Goal: Transaction & Acquisition: Book appointment/travel/reservation

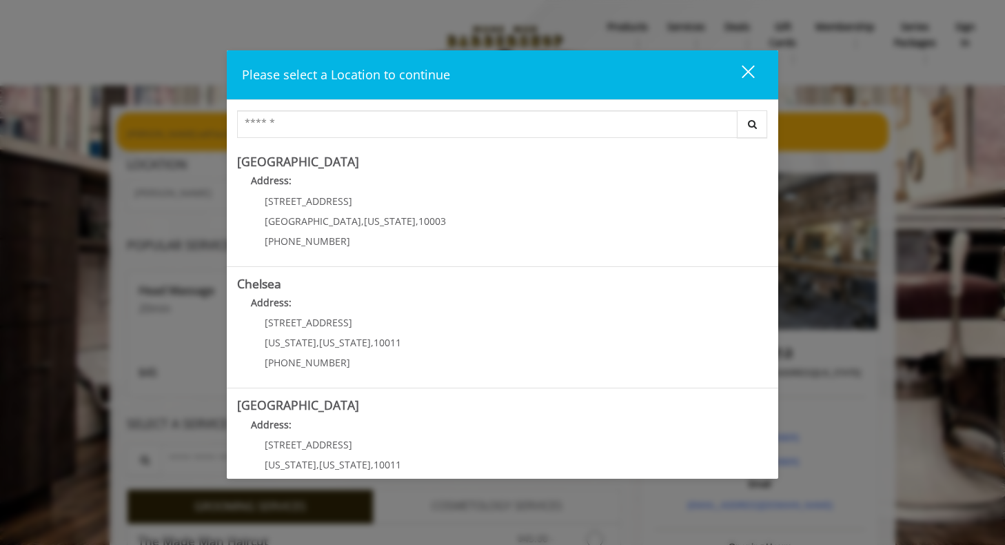
click at [743, 72] on div "close" at bounding box center [740, 74] width 28 height 21
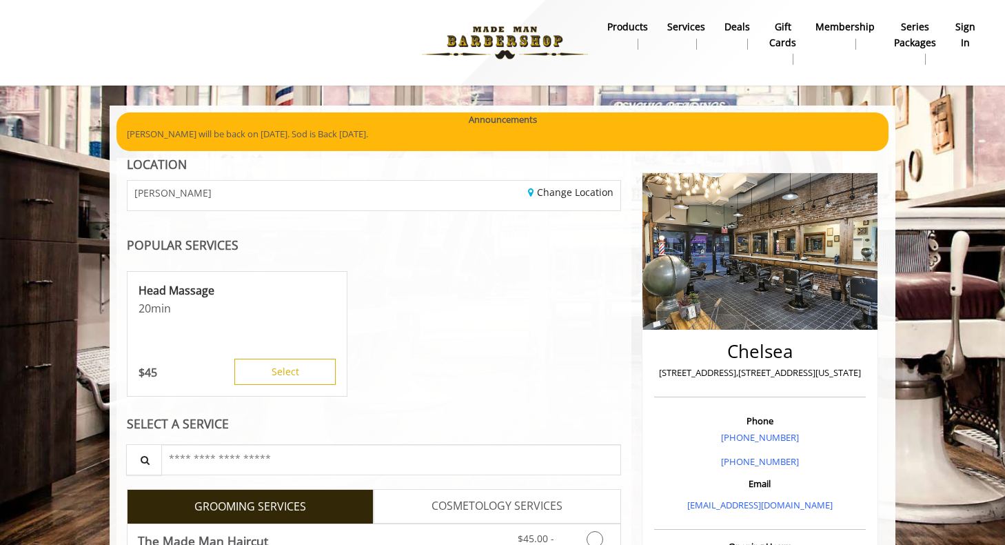
click at [960, 34] on b "sign in" at bounding box center [966, 34] width 20 height 31
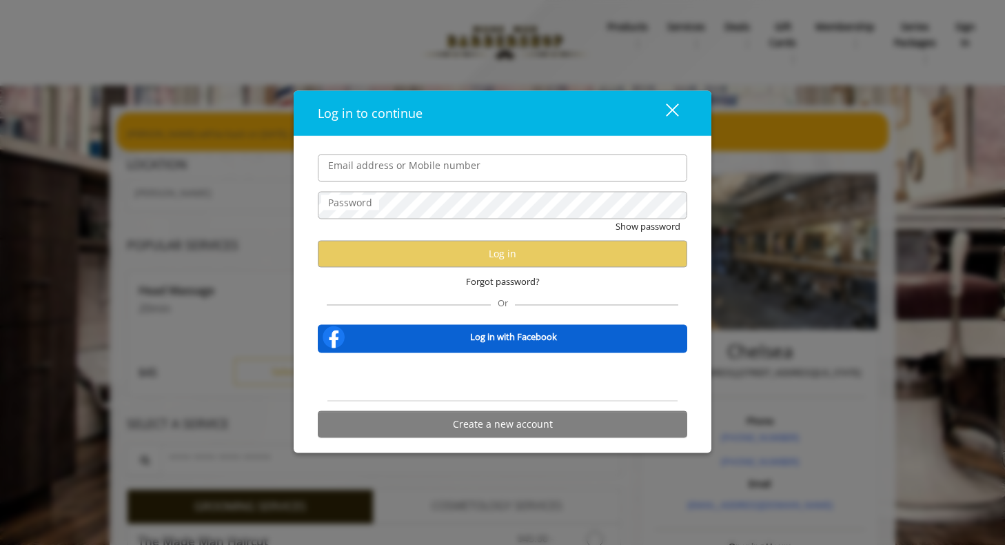
type input "**********"
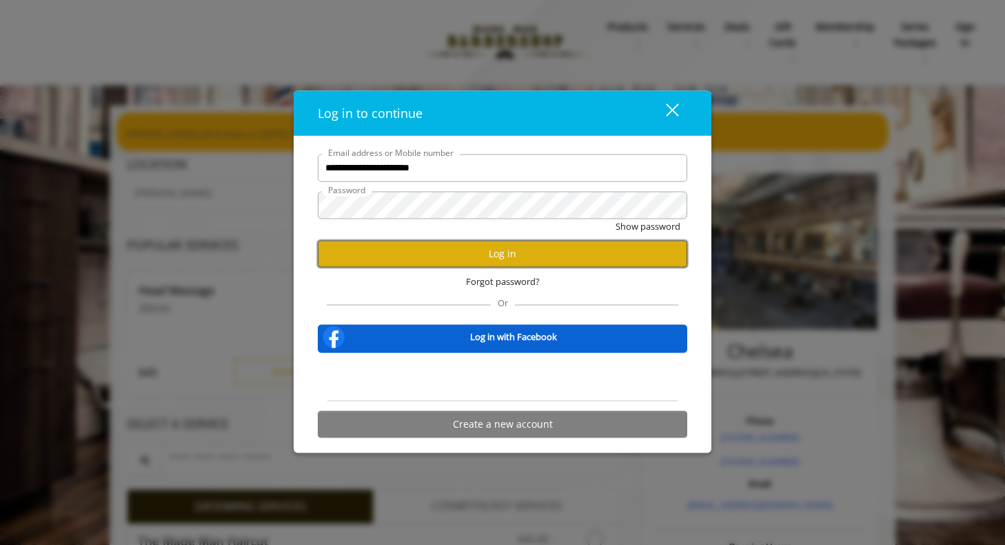
click at [475, 254] on button "Log in" at bounding box center [503, 253] width 370 height 27
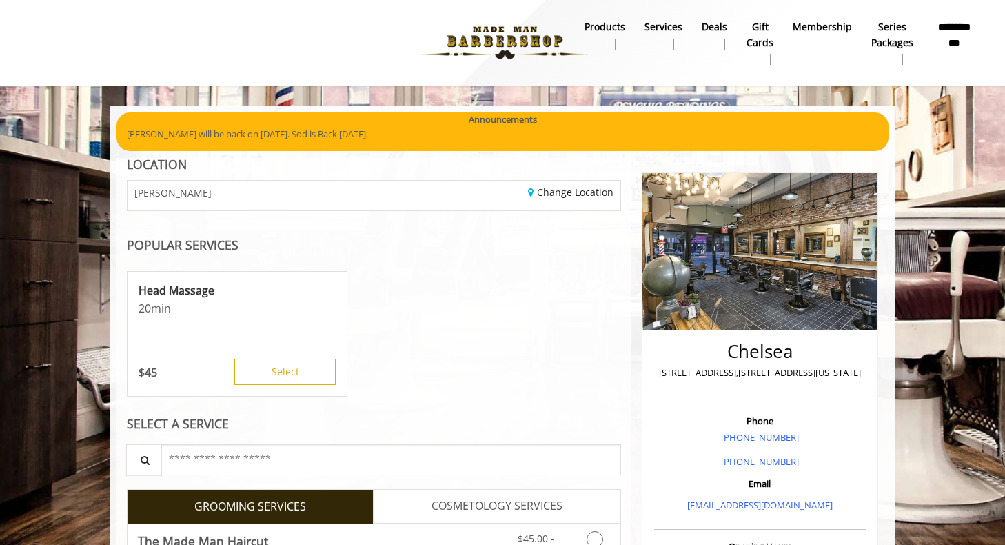
click at [949, 43] on b "**********" at bounding box center [954, 34] width 43 height 31
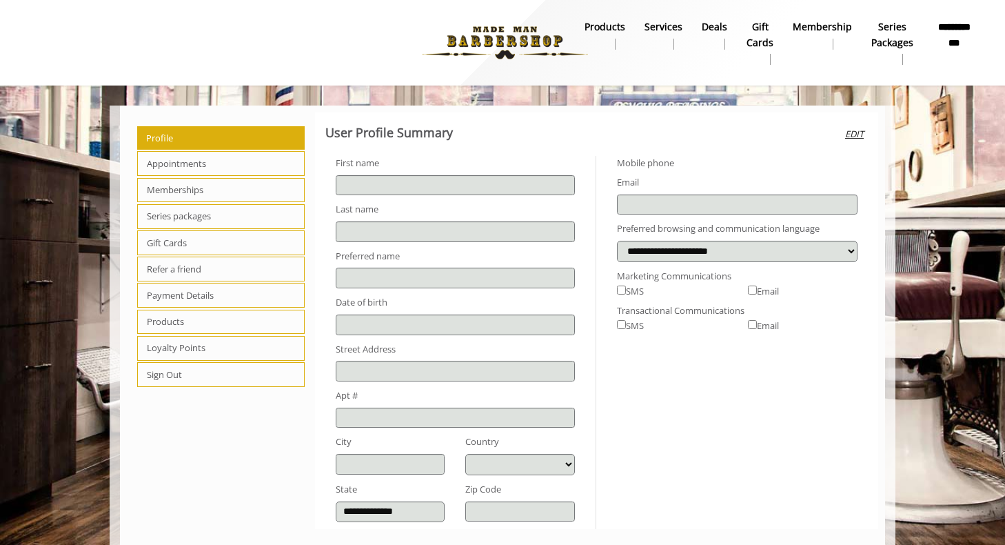
type input "***"
type input "*********"
type input "**********"
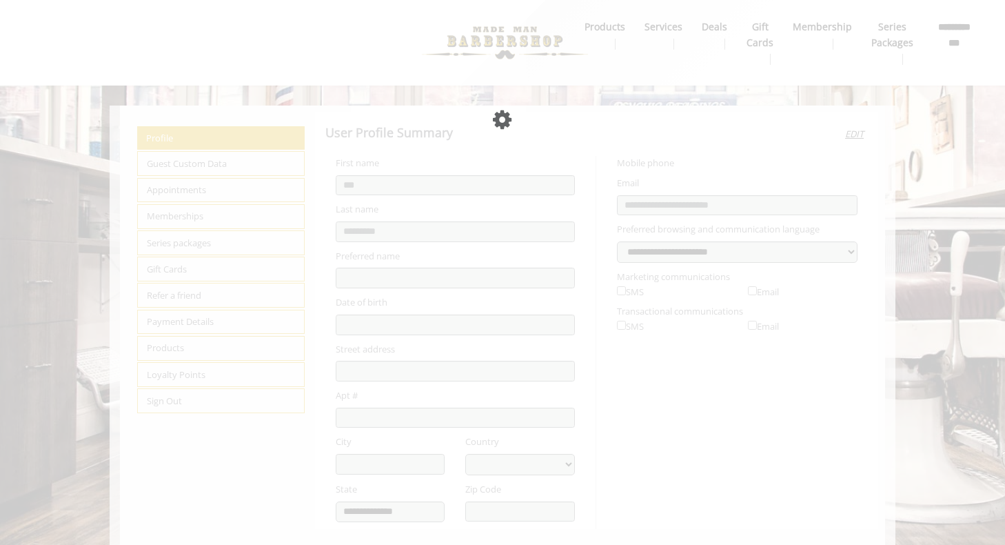
select select "***"
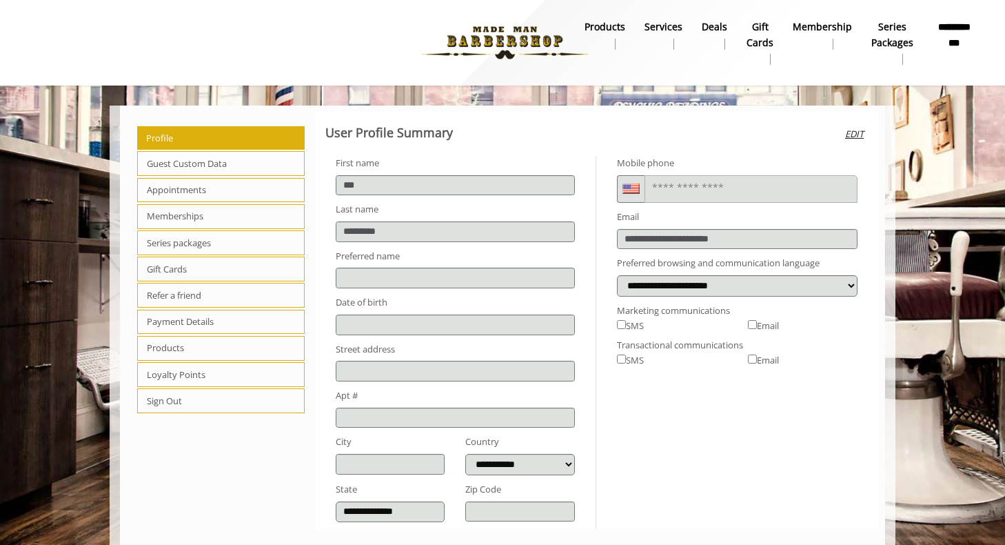
click at [201, 377] on span "Loyalty Points" at bounding box center [221, 374] width 168 height 25
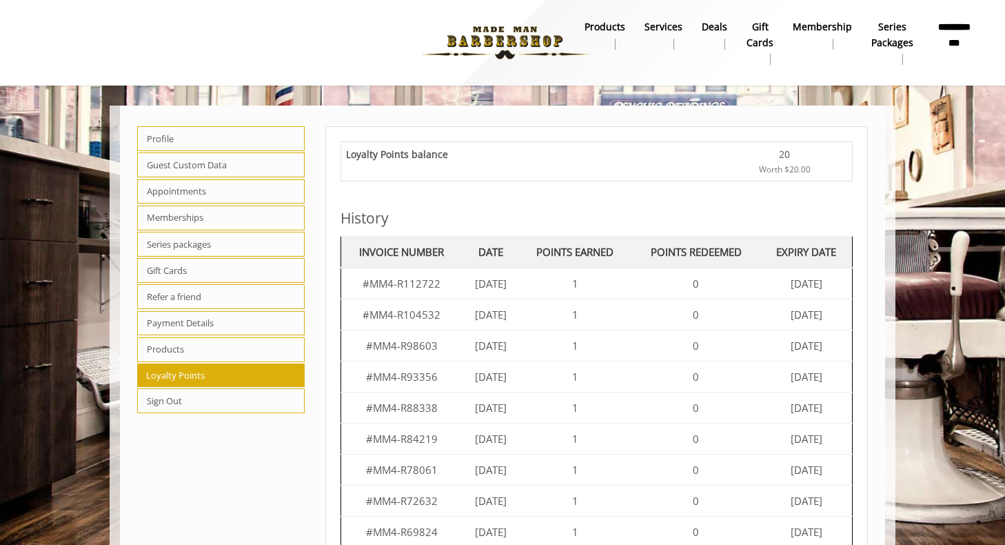
click at [791, 174] on span "Worth $20.00" at bounding box center [785, 169] width 52 height 13
click at [674, 31] on b "Services" at bounding box center [664, 26] width 38 height 15
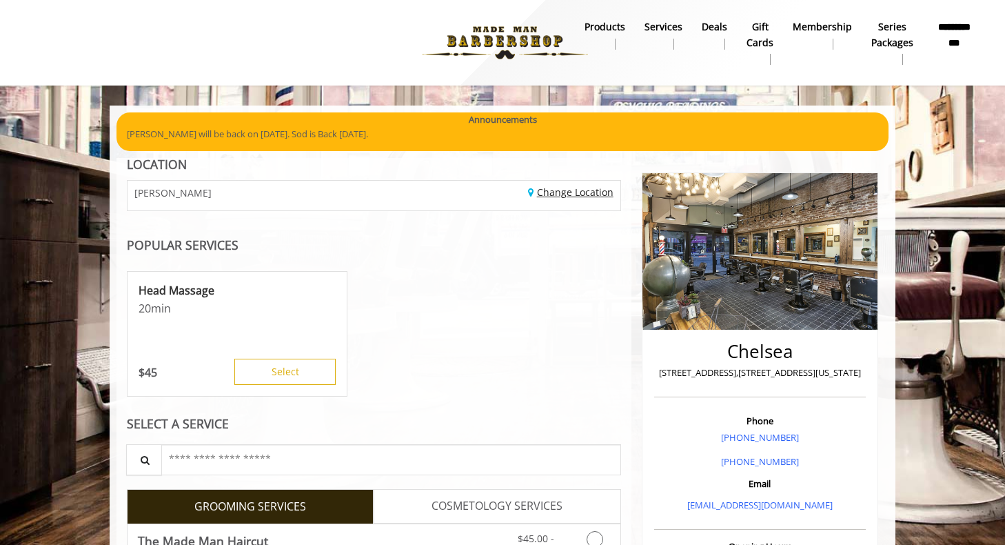
click at [551, 189] on link "Change Location" at bounding box center [570, 191] width 85 height 13
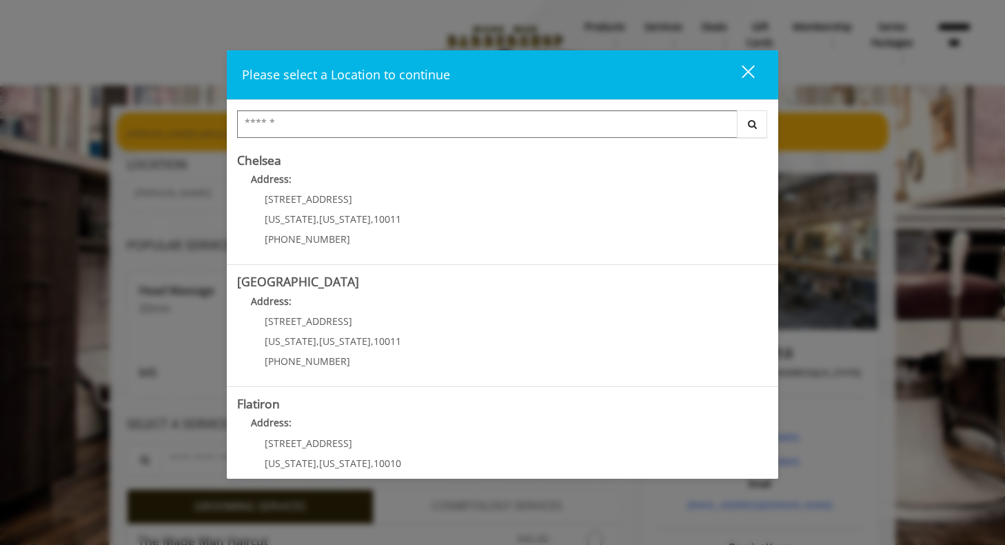
scroll to position [282, 0]
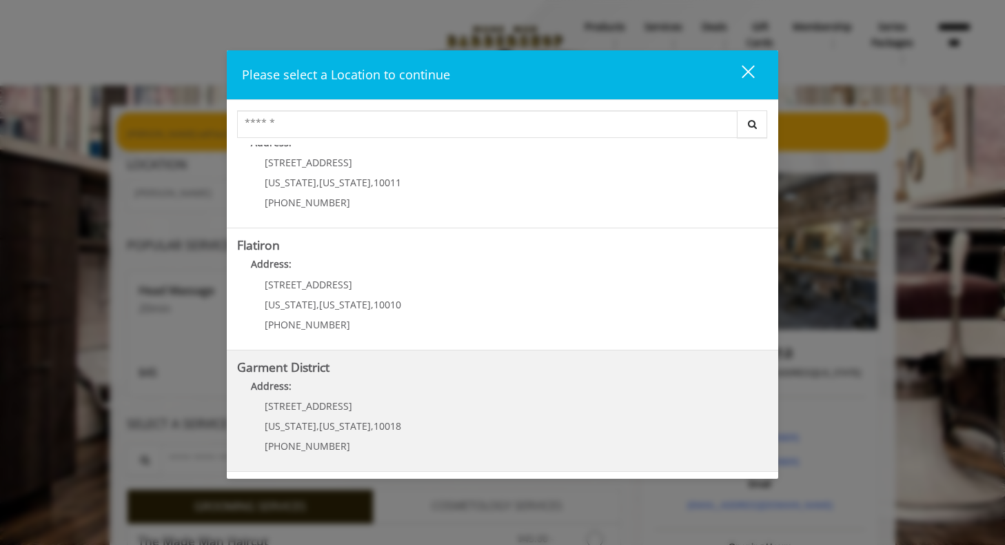
click at [316, 403] on span "1400 Broadway" at bounding box center [309, 405] width 88 height 13
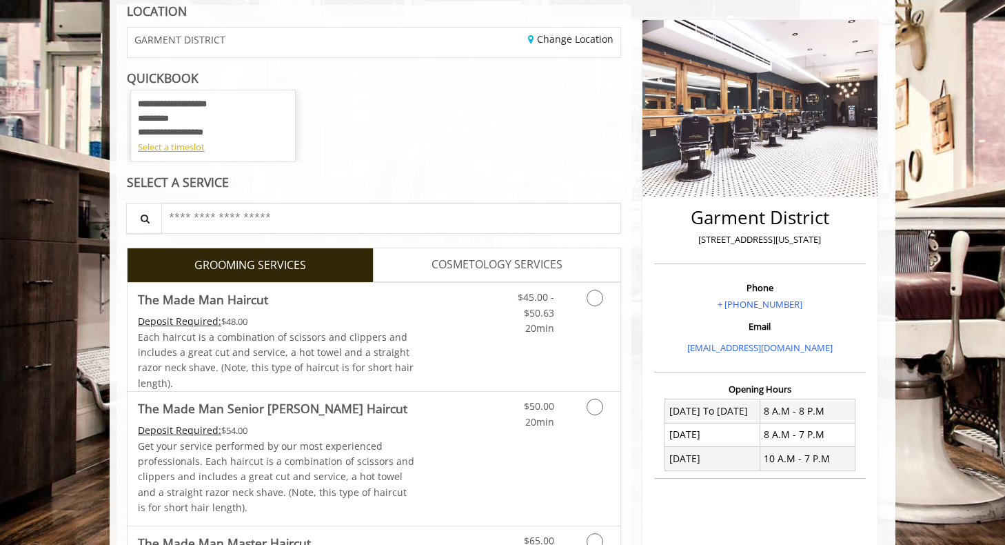
scroll to position [157, 0]
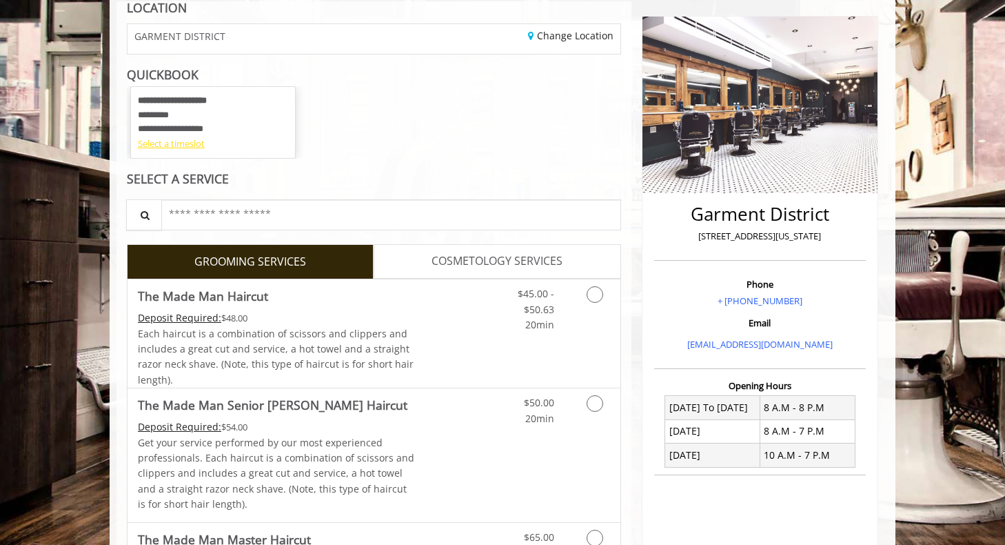
click at [187, 140] on div "Select a timeslot" at bounding box center [213, 144] width 150 height 14
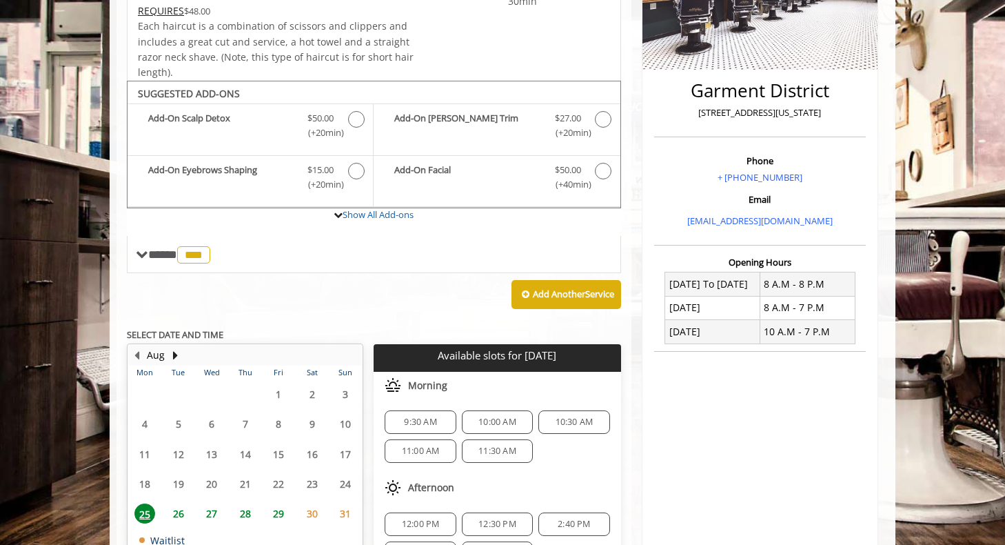
scroll to position [356, 0]
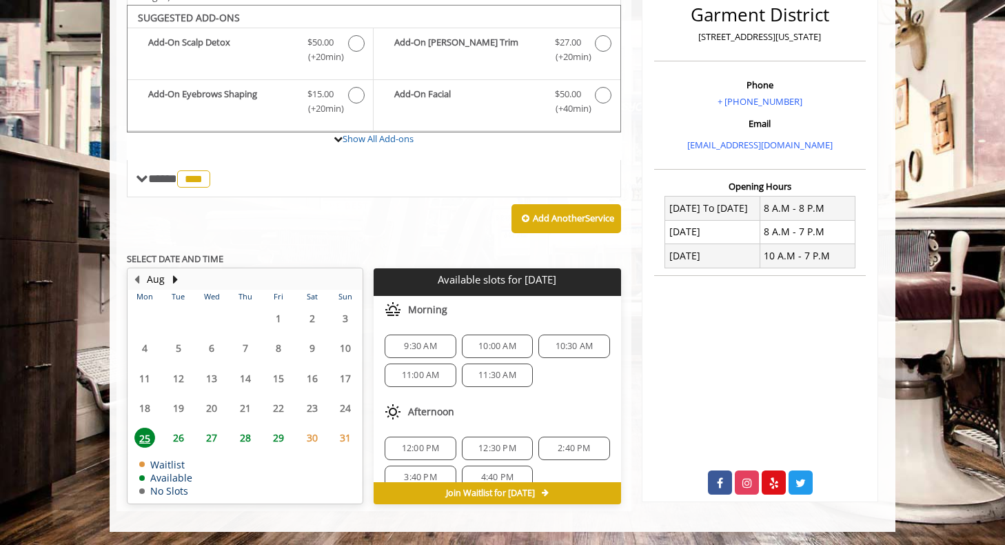
click at [248, 436] on span "28" at bounding box center [245, 437] width 21 height 20
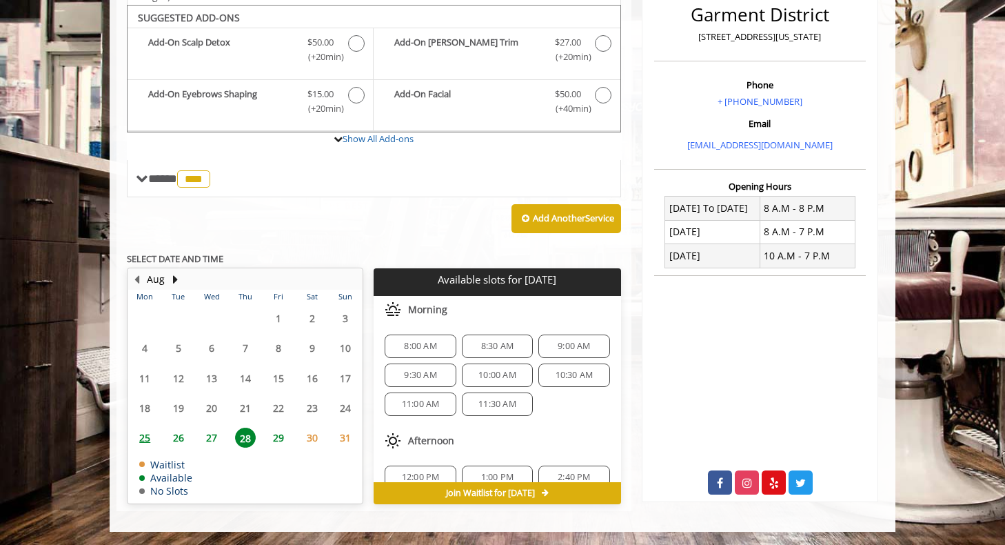
click at [392, 346] on span "8:00 AM" at bounding box center [420, 346] width 59 height 11
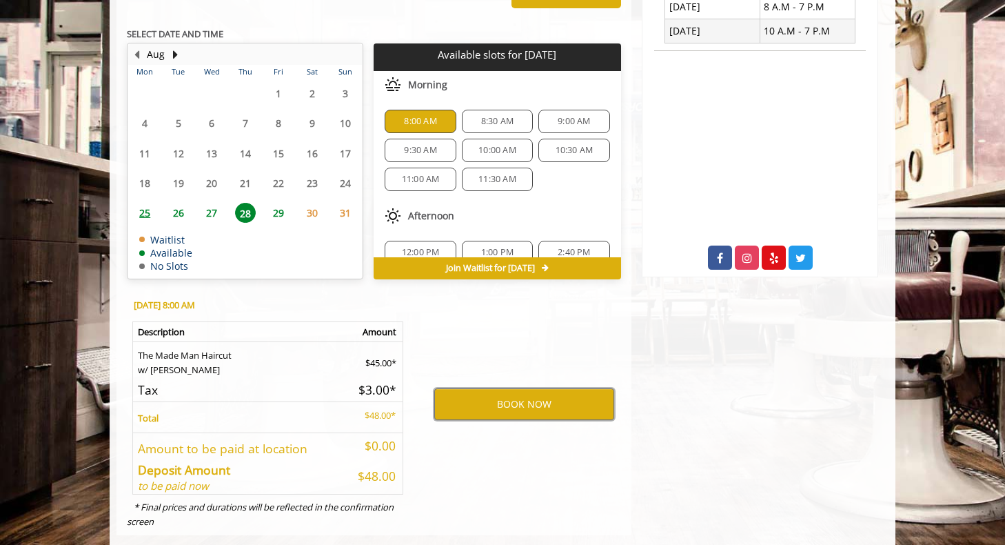
scroll to position [581, 0]
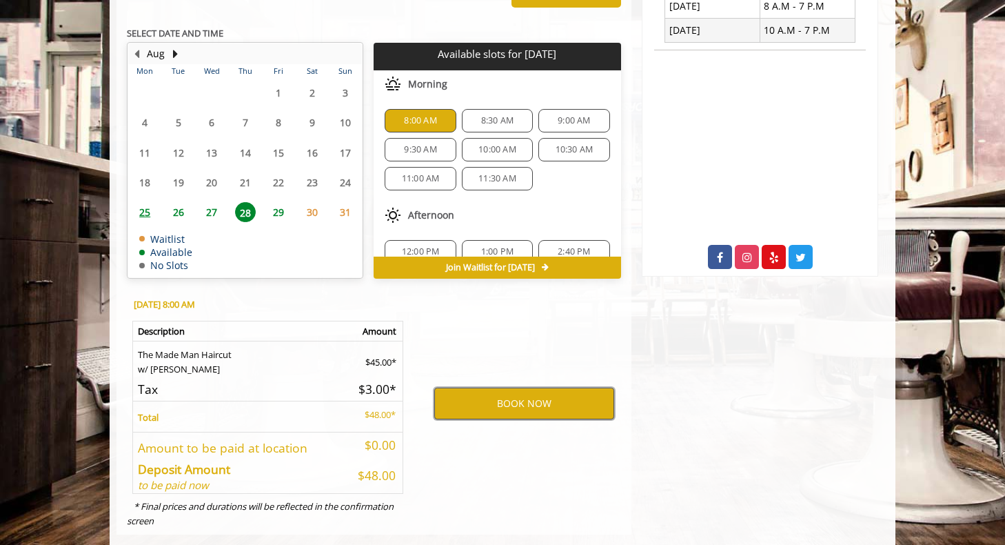
click at [518, 399] on button "BOOK NOW" at bounding box center [524, 403] width 180 height 32
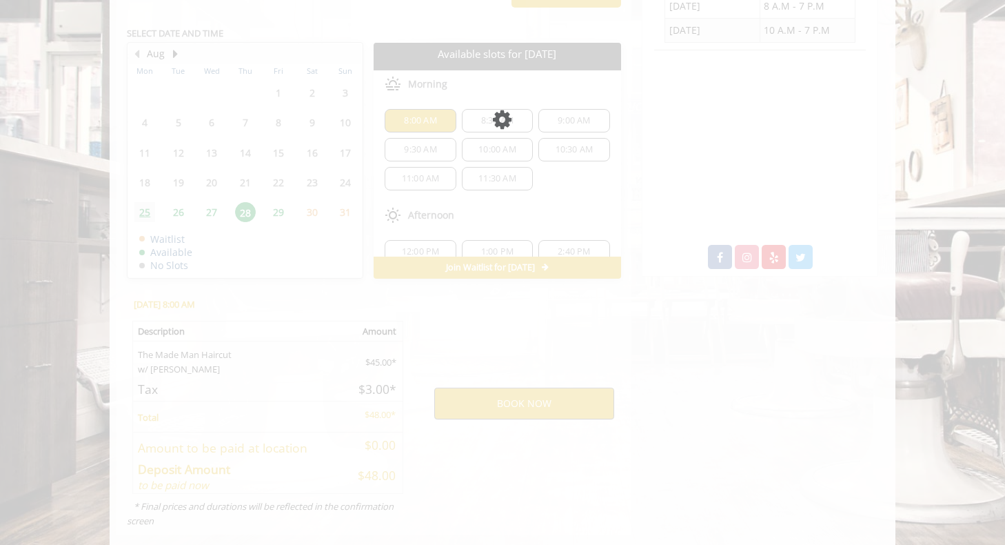
scroll to position [0, 0]
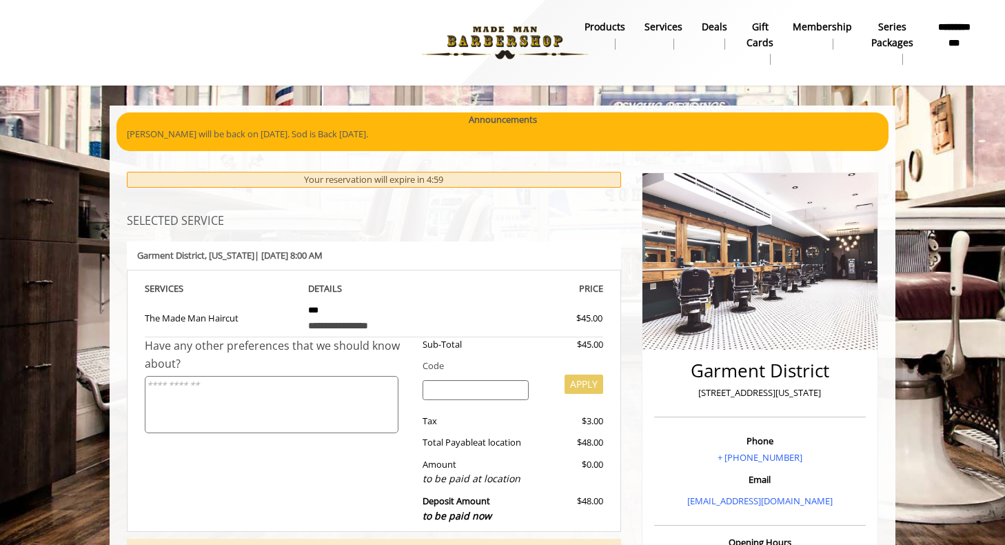
click at [474, 390] on input "search" at bounding box center [476, 390] width 107 height 21
click at [474, 374] on div "Sub-Total $45.00 Code APPLY Tax $3.00 Total Payable at location $48.00 Amount t…" at bounding box center [507, 433] width 191 height 193
click at [427, 181] on div "Your reservation will expire in 4:50" at bounding box center [374, 180] width 494 height 16
click at [375, 146] on div "Announcements Yassine will be back on September 4th. Sod is Back August 24th." at bounding box center [503, 131] width 772 height 39
click at [363, 131] on p "[PERSON_NAME] will be back on [DATE]. Sod is Back [DATE]." at bounding box center [503, 134] width 752 height 14
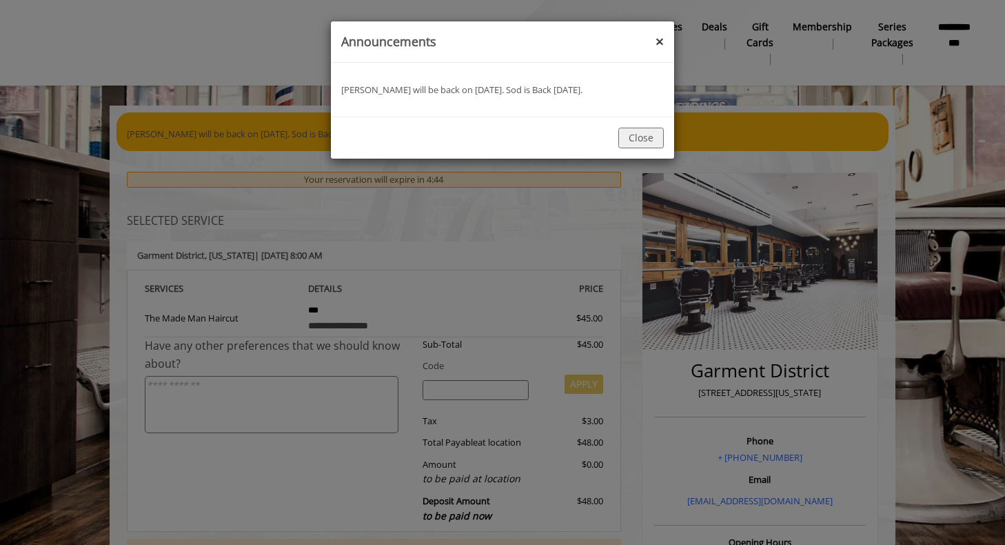
click at [658, 41] on div "announcement Banner : Announcements ×" at bounding box center [502, 41] width 343 height 41
click at [660, 43] on button "×" at bounding box center [660, 41] width 8 height 14
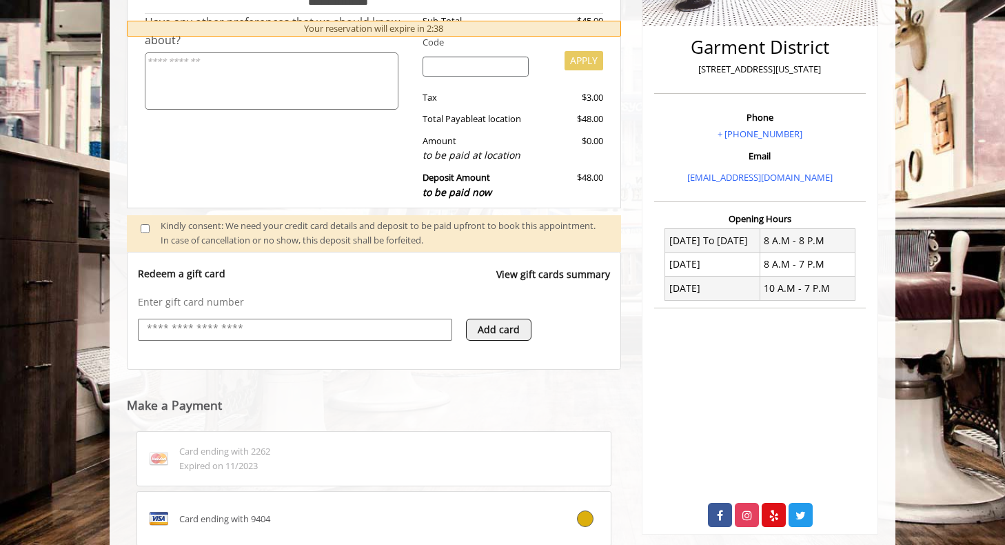
scroll to position [499, 0]
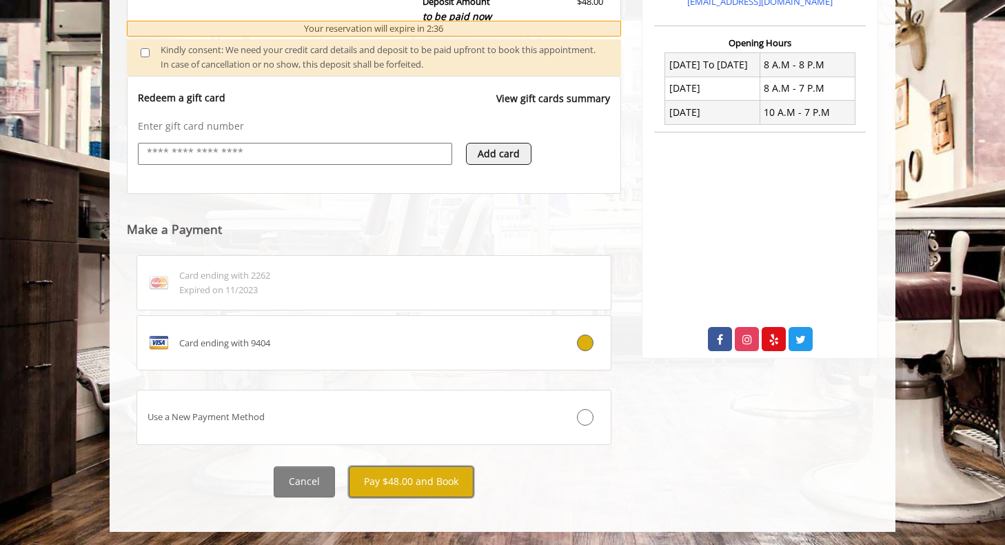
click at [421, 480] on button "Pay $48.00 and Book" at bounding box center [411, 481] width 125 height 31
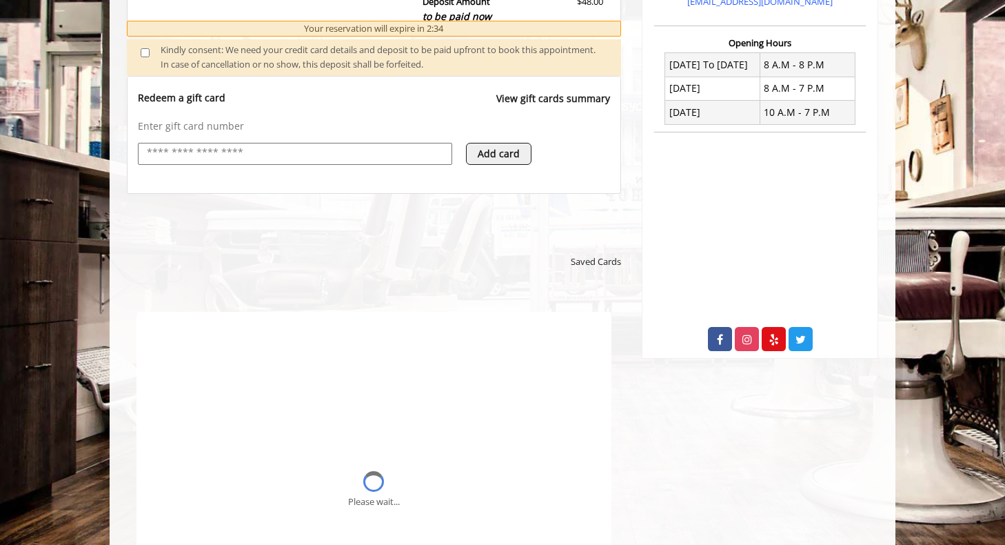
scroll to position [0, 0]
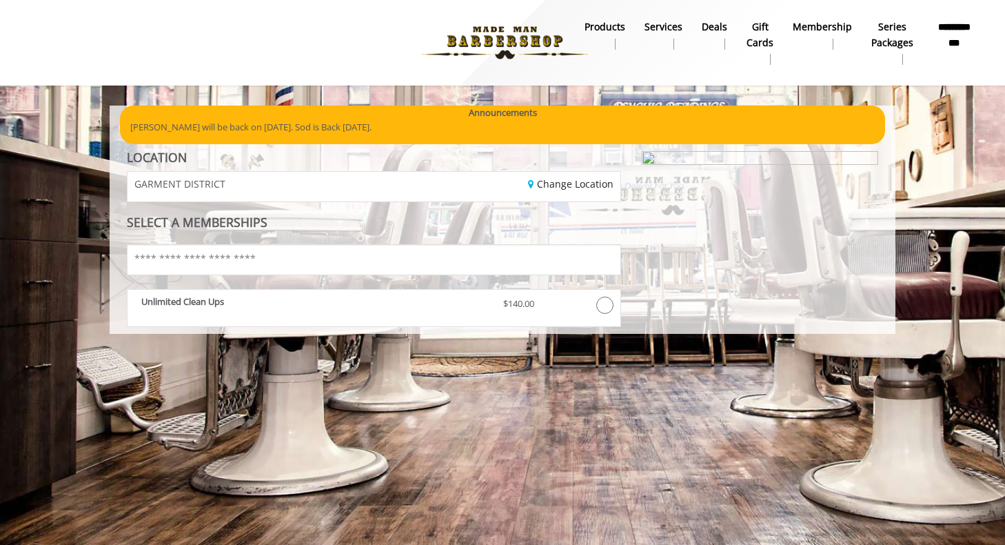
click at [301, 193] on div "GARMENT DISTRICT" at bounding box center [245, 187] width 256 height 30
click at [316, 185] on div "GARMENT DISTRICT" at bounding box center [245, 187] width 256 height 30
click at [203, 260] on input "text" at bounding box center [374, 259] width 494 height 31
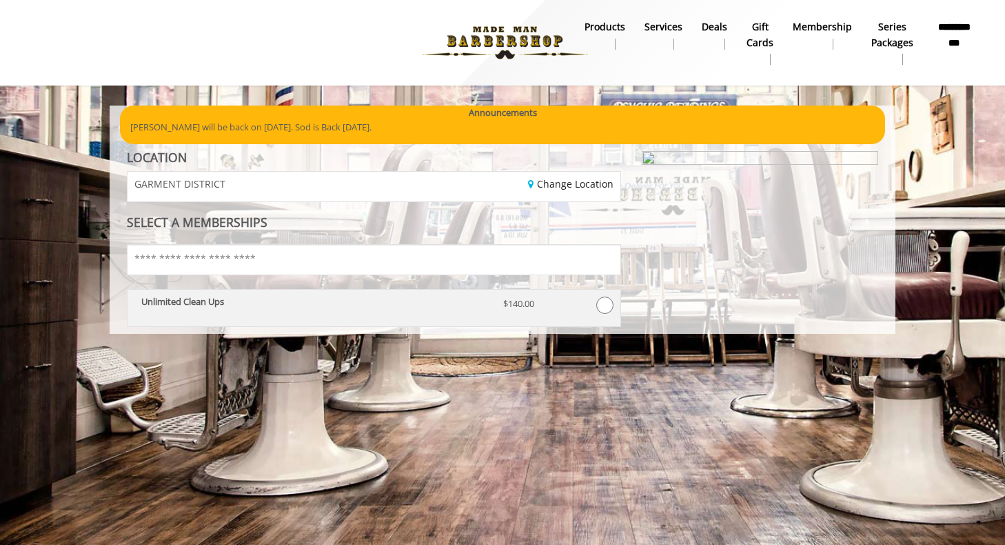
click at [210, 316] on div "Unlimited Clean Ups" at bounding box center [312, 308] width 362 height 24
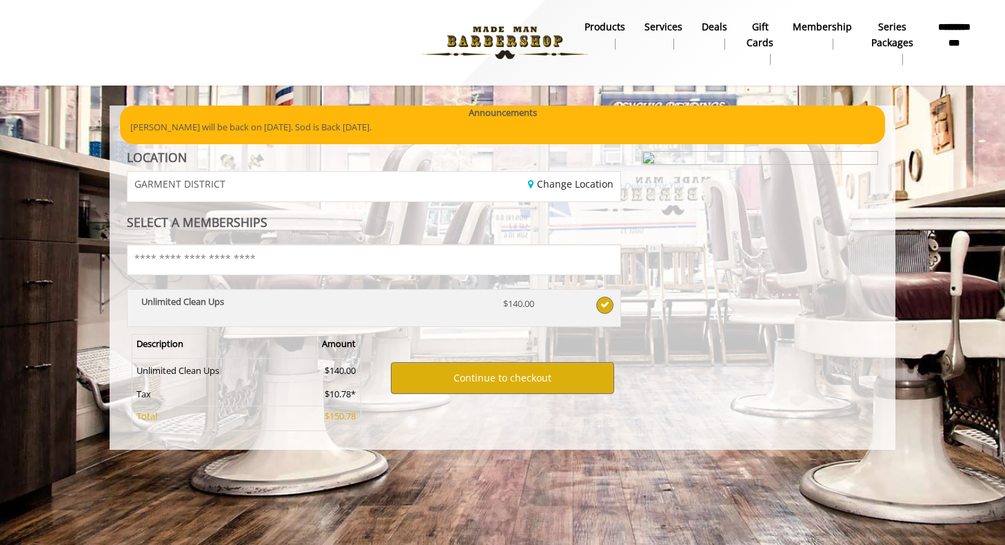
click at [310, 309] on div "Unlimited Clean Ups" at bounding box center [312, 308] width 362 height 24
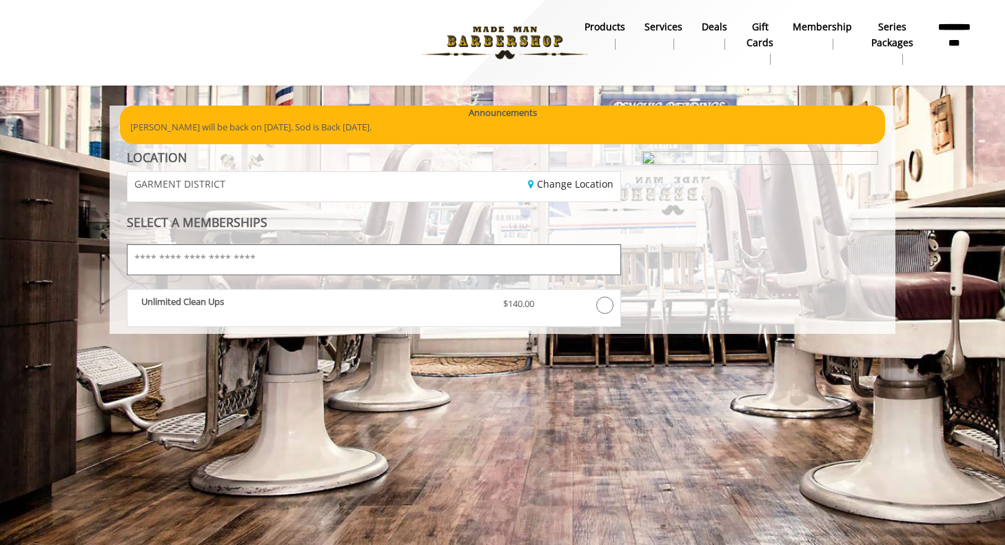
click at [303, 256] on input "text" at bounding box center [374, 259] width 494 height 31
click at [299, 225] on h5 "SELECT A MEMBERSHIPS" at bounding box center [374, 225] width 494 height 18
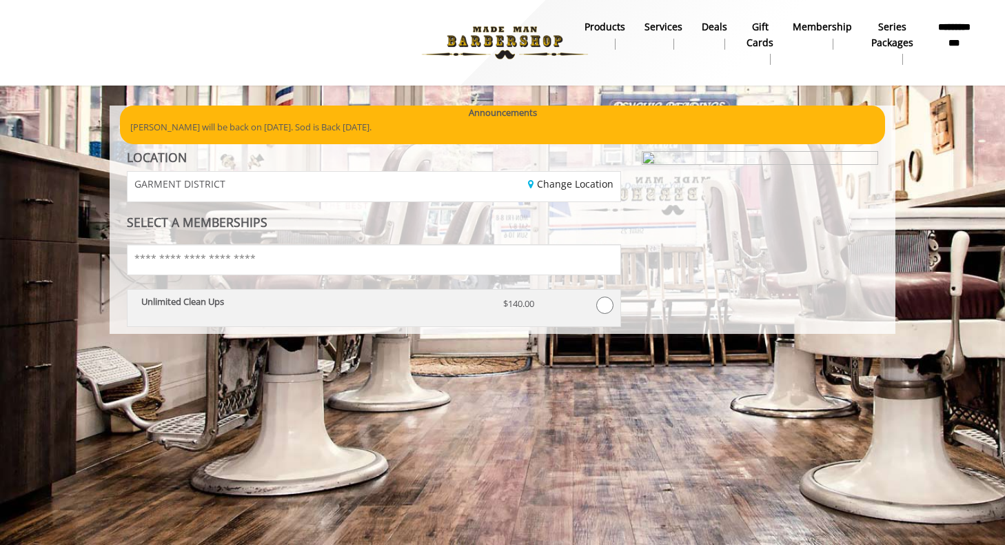
click at [532, 314] on div "$140.00" at bounding box center [533, 308] width 81 height 24
click at [607, 305] on span at bounding box center [604, 304] width 17 height 17
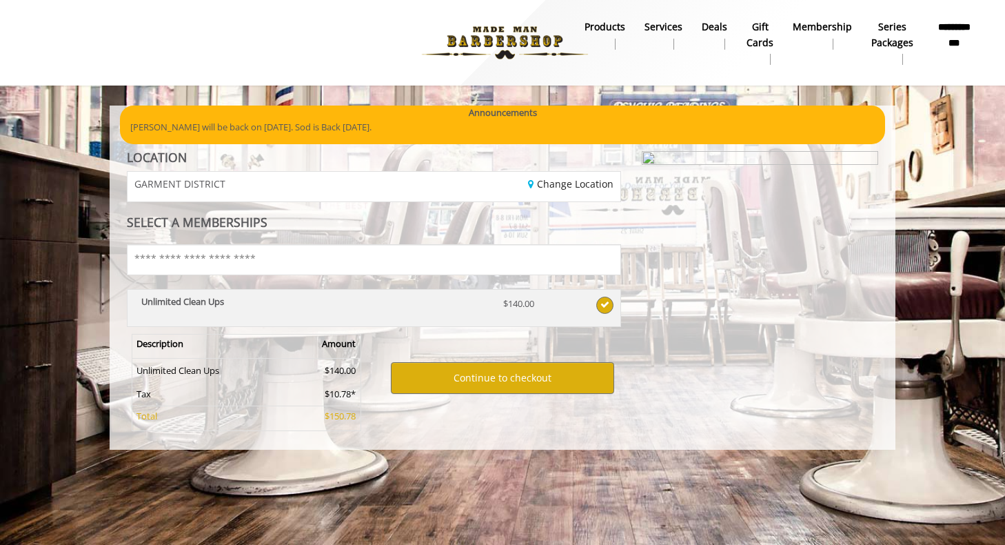
click at [609, 306] on span at bounding box center [604, 304] width 17 height 17
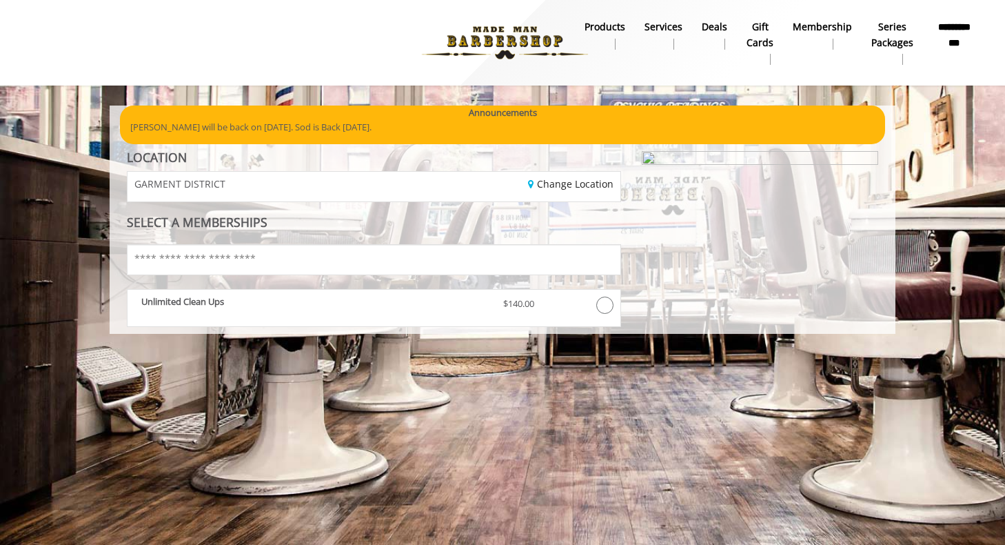
click at [718, 31] on b "Deals" at bounding box center [715, 26] width 26 height 15
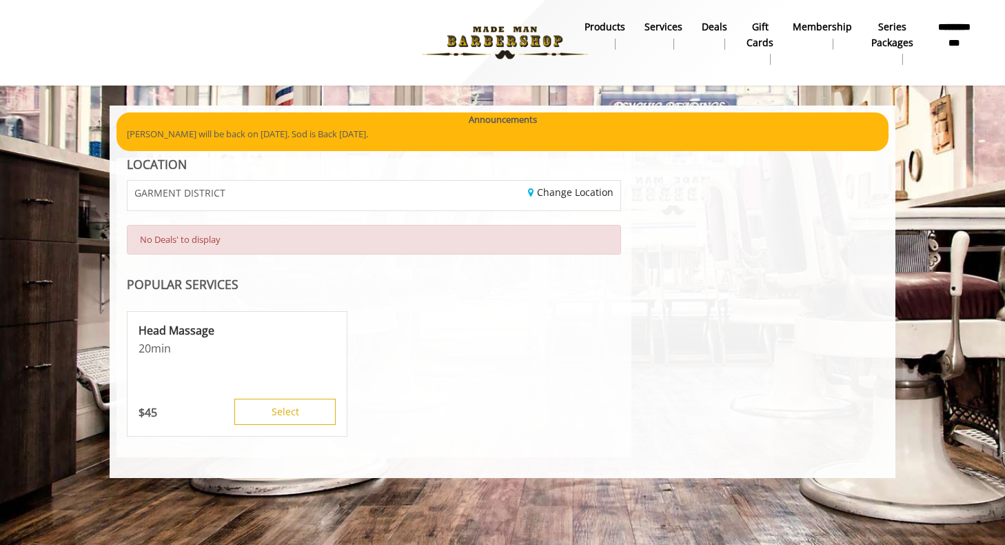
click at [612, 26] on b "products" at bounding box center [605, 26] width 41 height 15
click at [958, 37] on b "**********" at bounding box center [954, 34] width 43 height 31
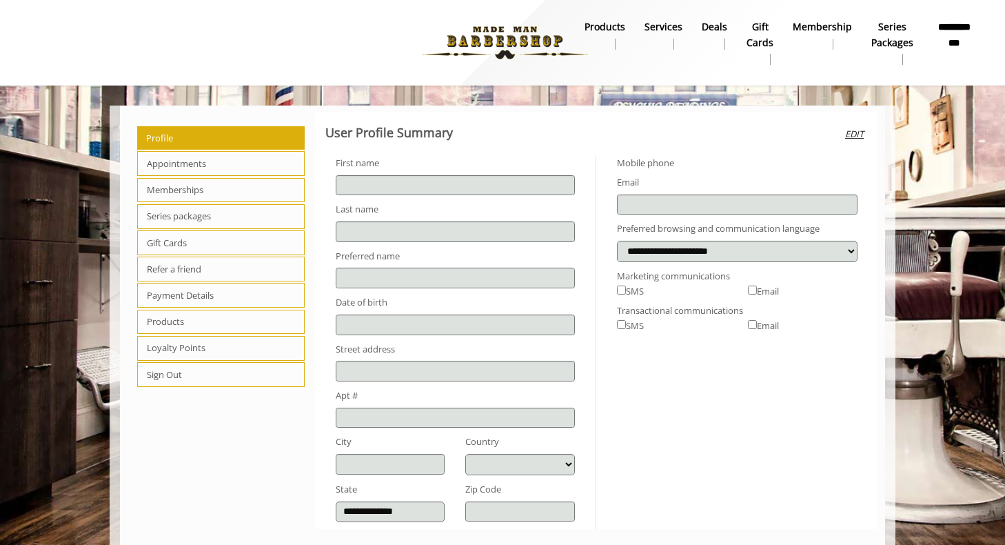
type input "***"
type input "*********"
type input "**********"
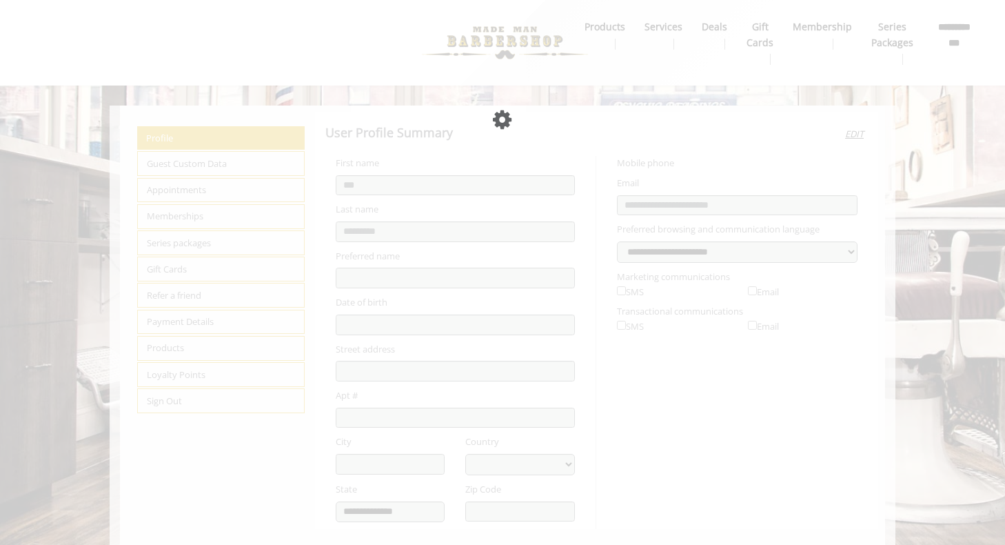
select select "***"
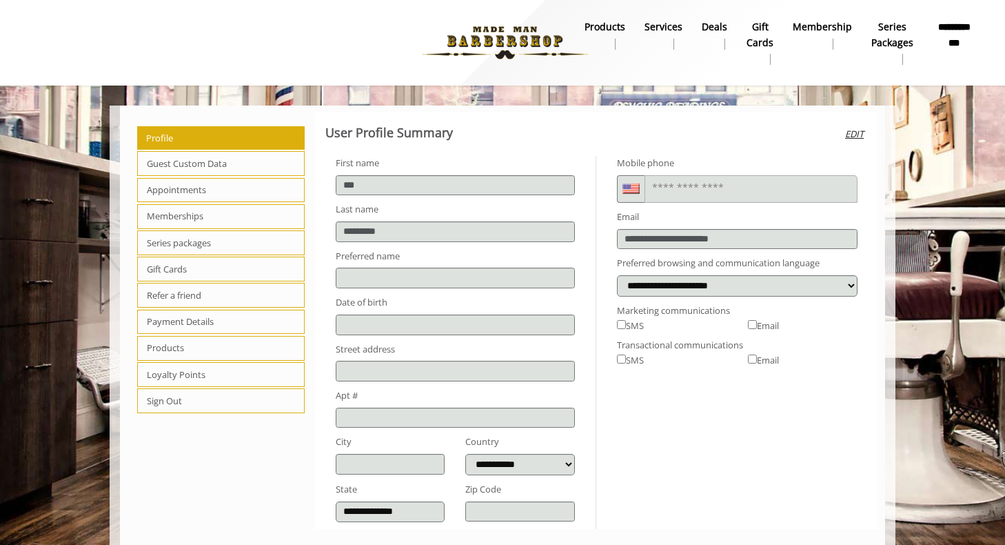
scroll to position [19, 0]
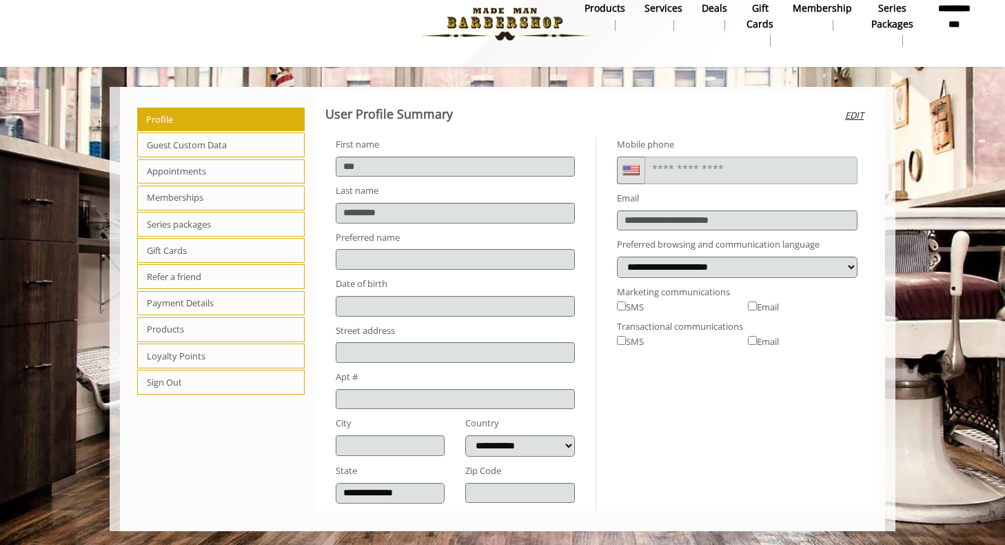
click at [161, 310] on span "Payment Details" at bounding box center [221, 303] width 168 height 25
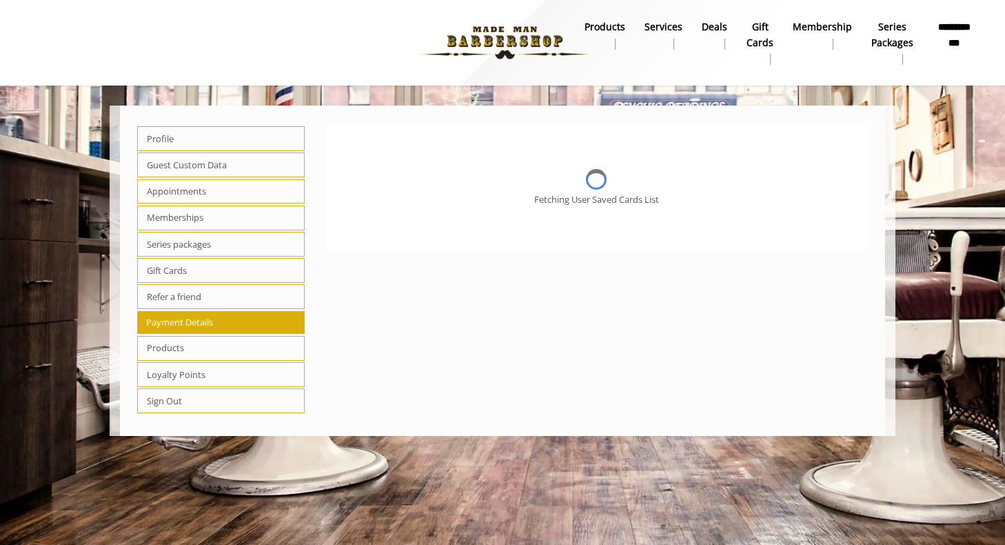
scroll to position [0, 0]
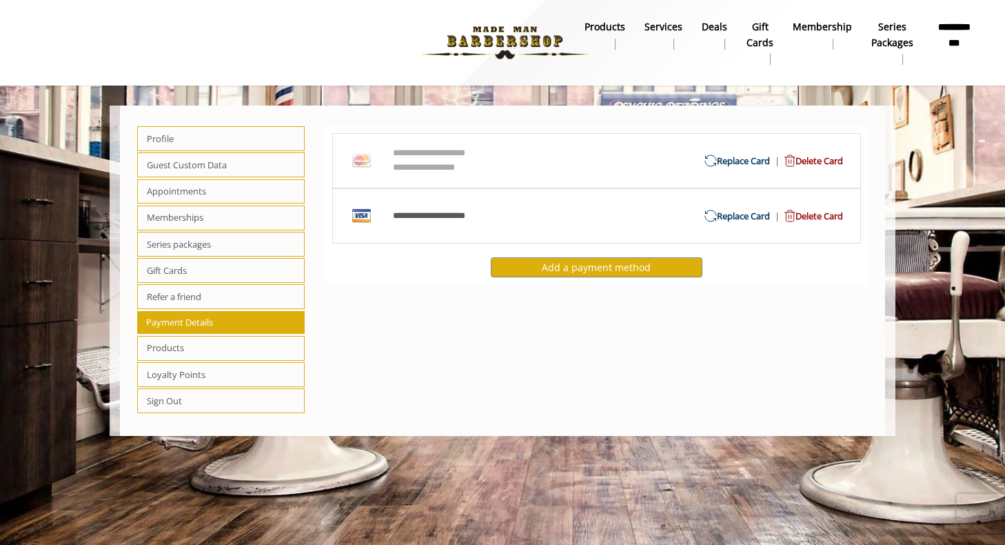
click at [185, 275] on span "Gift Cards" at bounding box center [221, 270] width 168 height 25
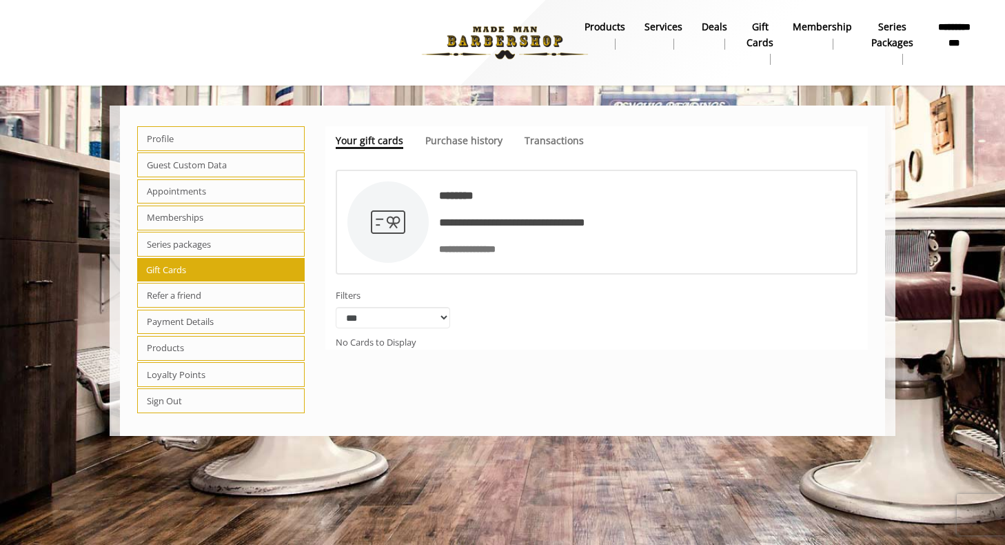
click at [185, 246] on span "Series packages" at bounding box center [221, 244] width 168 height 25
select select "*"
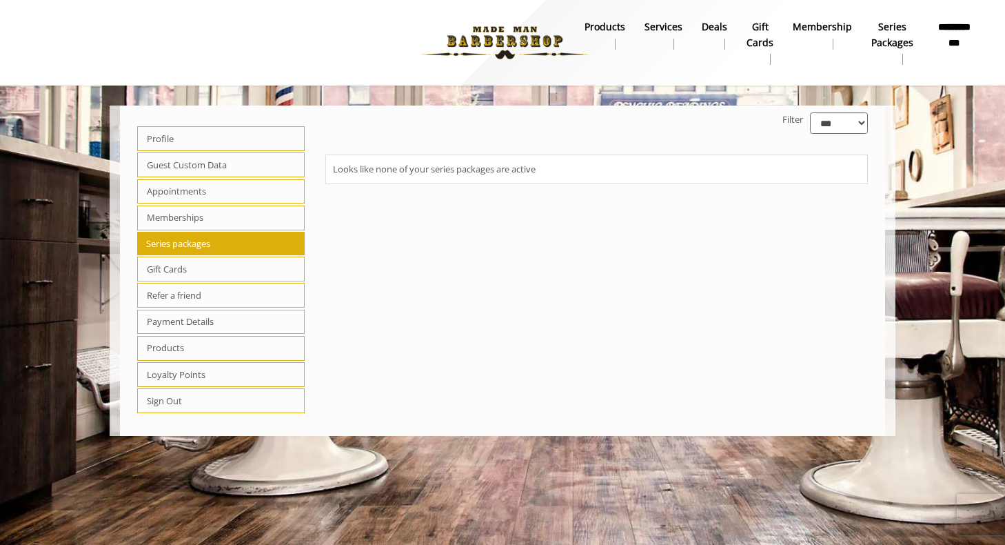
click at [182, 225] on span "Memberships" at bounding box center [221, 217] width 168 height 25
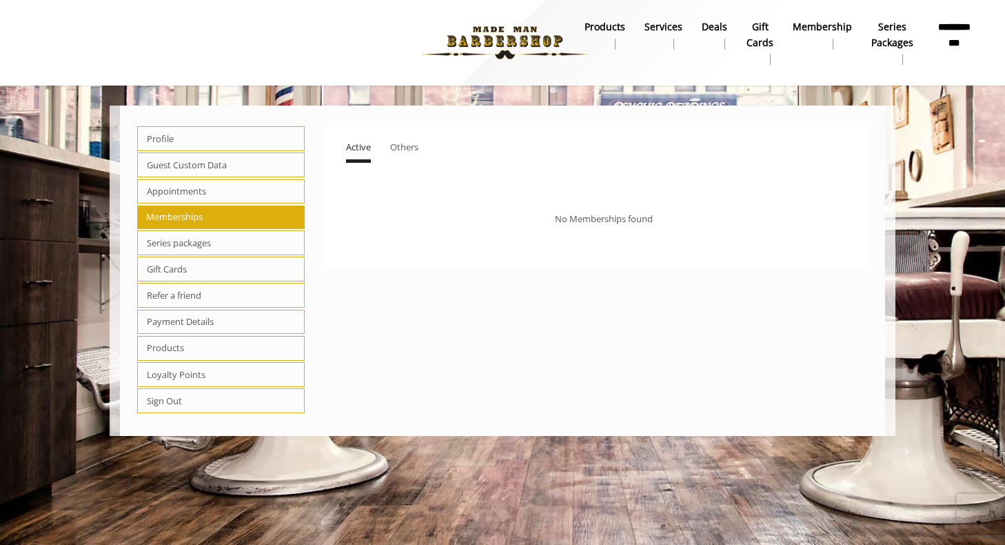
click at [182, 192] on span "Appointments" at bounding box center [221, 191] width 168 height 25
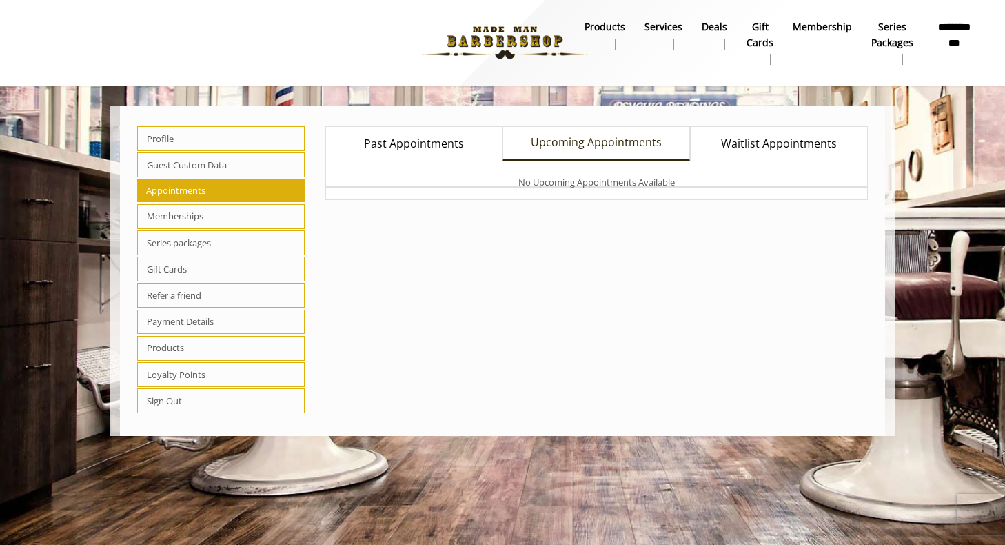
click at [412, 143] on span "Past Appointments" at bounding box center [414, 144] width 100 height 18
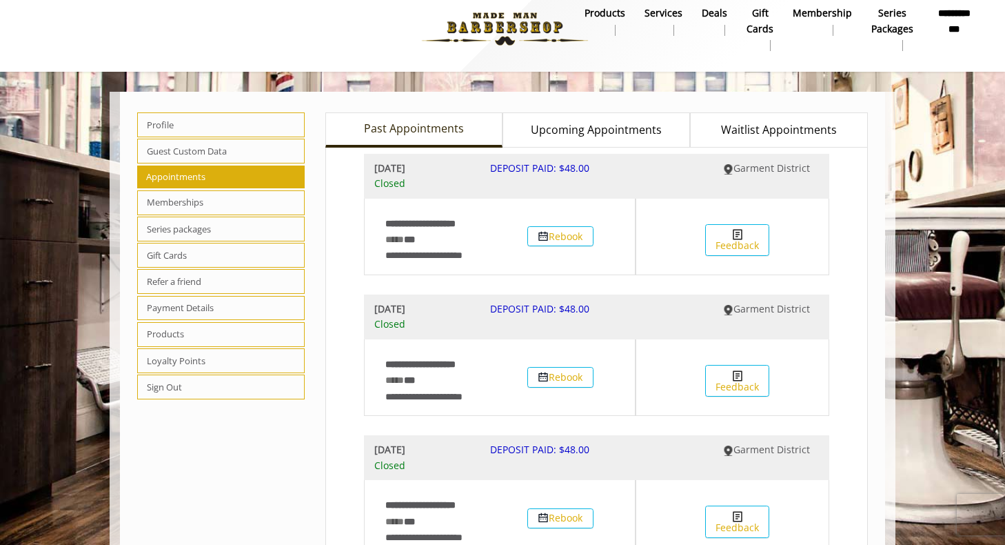
scroll to position [23, 0]
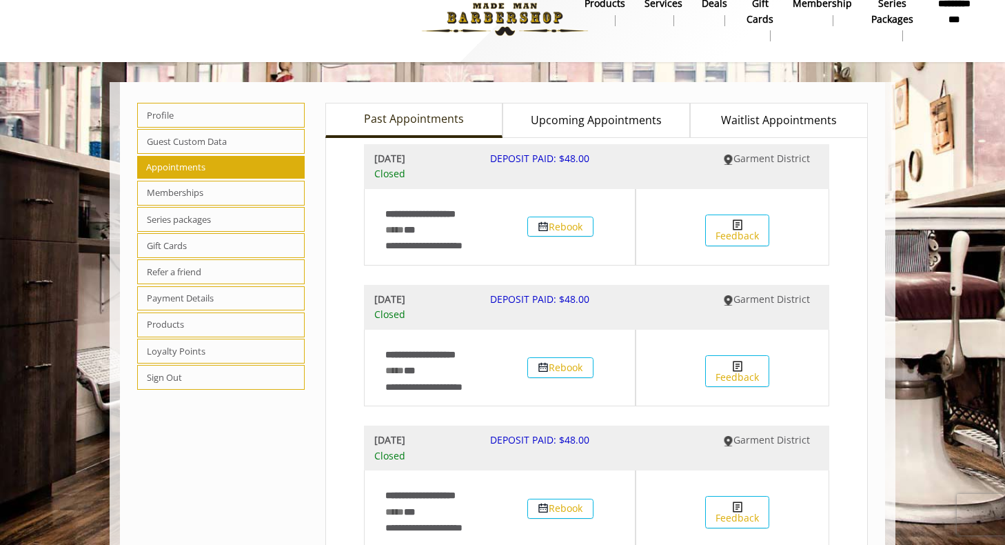
click at [208, 137] on span "Guest Custom Data" at bounding box center [221, 141] width 168 height 25
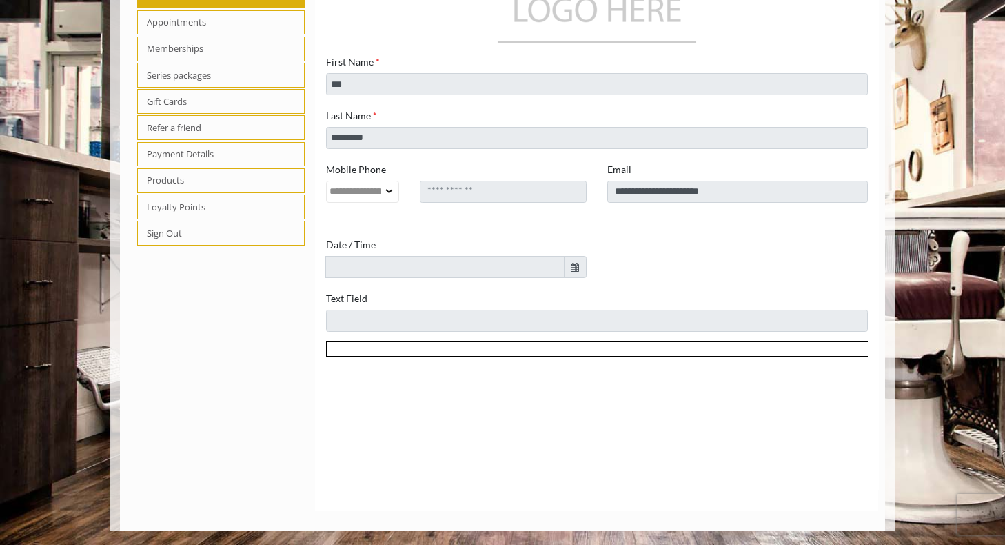
scroll to position [155, 0]
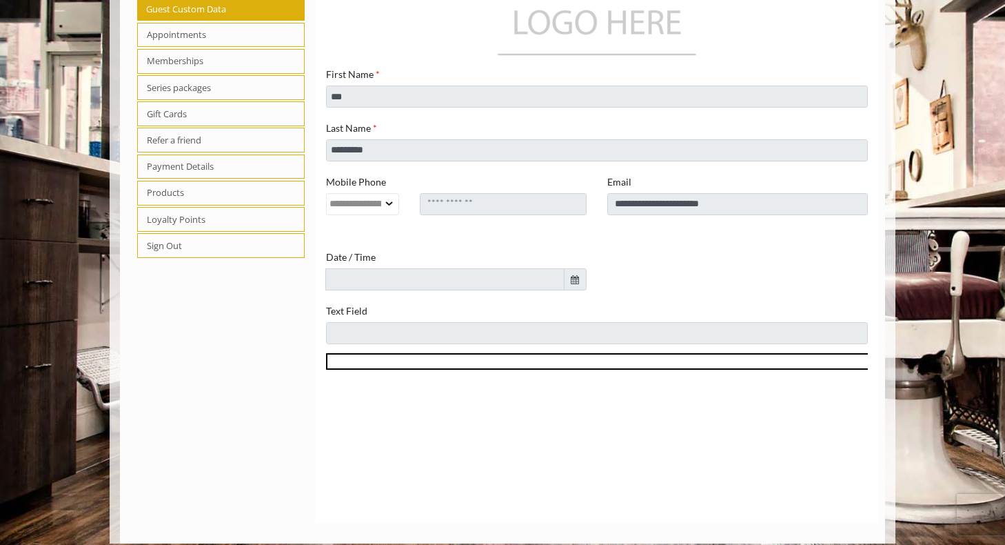
click at [202, 193] on span "Products" at bounding box center [221, 193] width 168 height 25
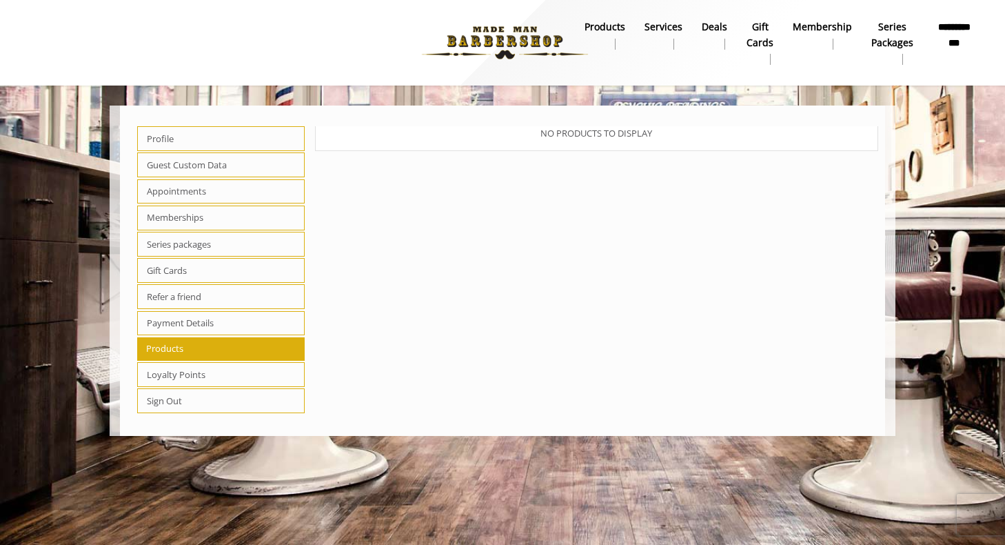
click at [186, 374] on span "Loyalty Points" at bounding box center [221, 374] width 168 height 25
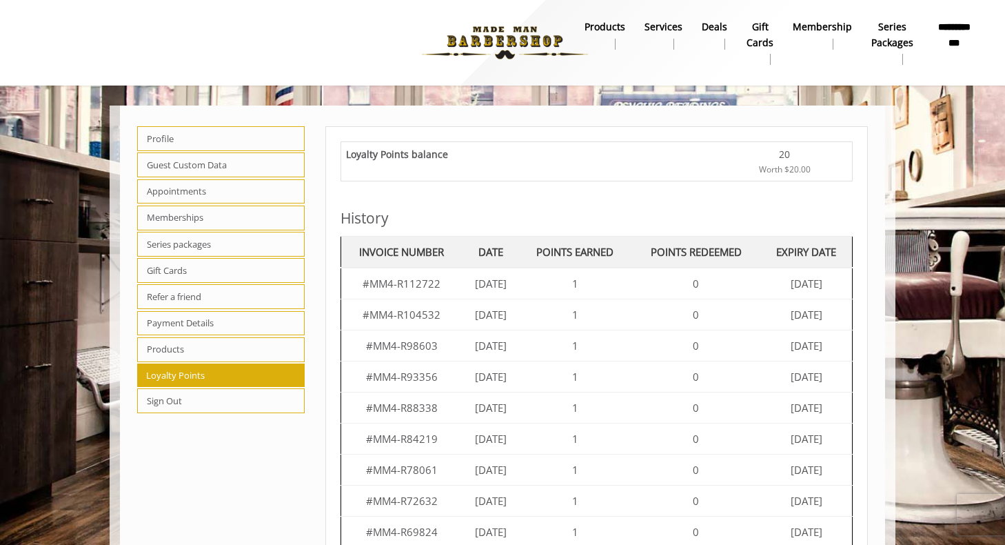
click at [487, 243] on th "DATE" at bounding box center [491, 252] width 57 height 32
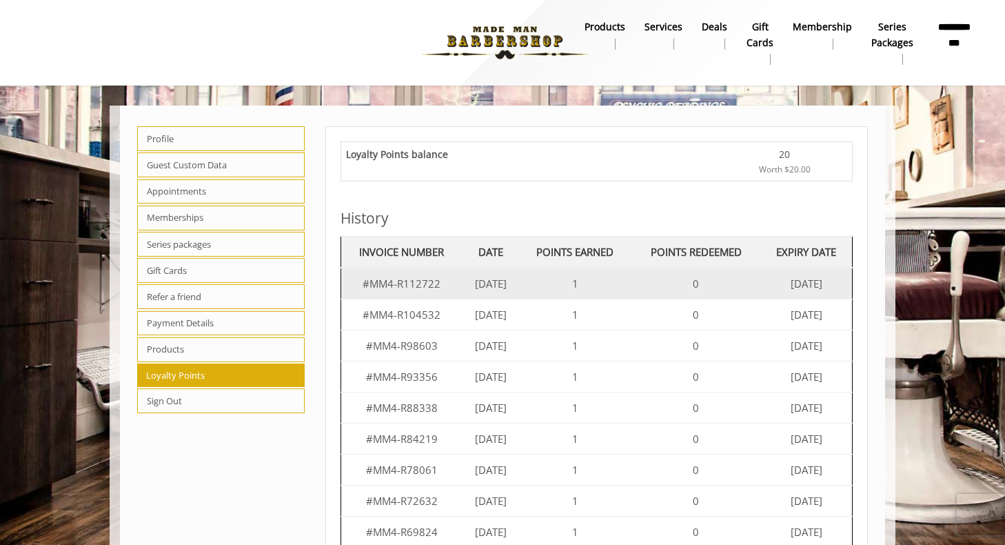
click at [487, 275] on td "Jul 18 2025" at bounding box center [491, 284] width 57 height 32
click at [579, 281] on td "1" at bounding box center [575, 284] width 112 height 32
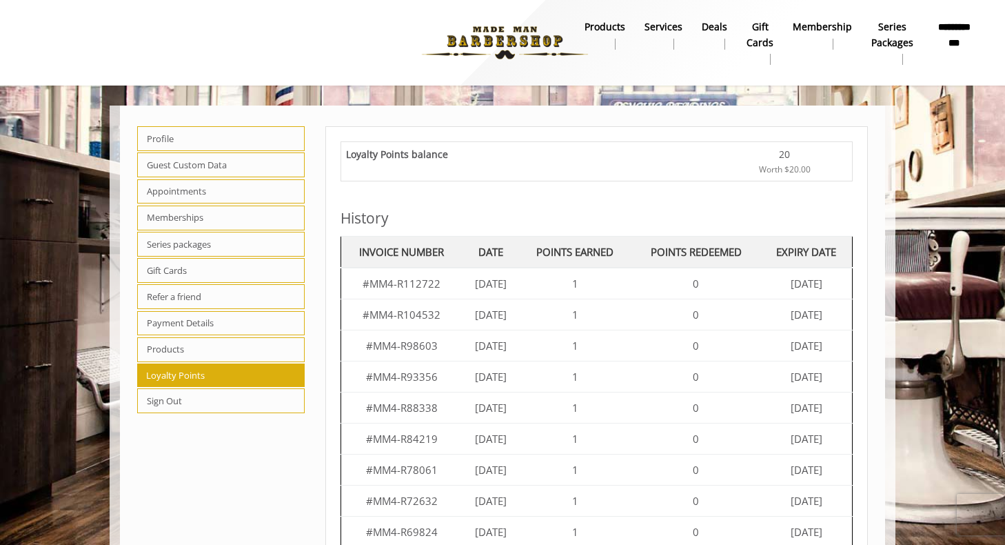
click at [370, 166] on div "Loyalty Points balance" at bounding box center [534, 161] width 376 height 29
click at [370, 168] on div "Loyalty Points balance" at bounding box center [534, 161] width 376 height 29
click at [169, 245] on span "Series packages" at bounding box center [221, 244] width 168 height 25
select select "*"
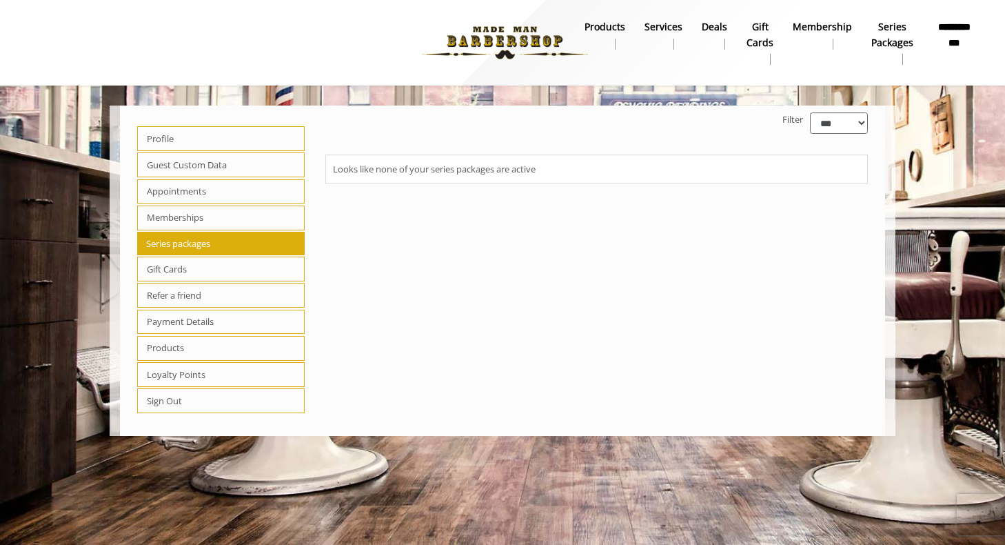
click at [168, 223] on span "Memberships" at bounding box center [221, 217] width 168 height 25
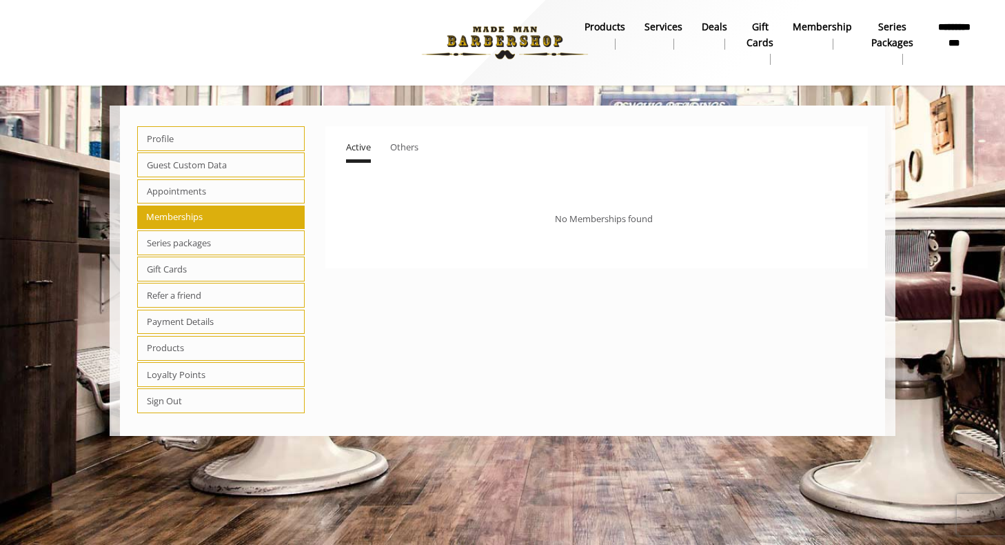
click at [169, 202] on span "Appointments" at bounding box center [221, 191] width 168 height 25
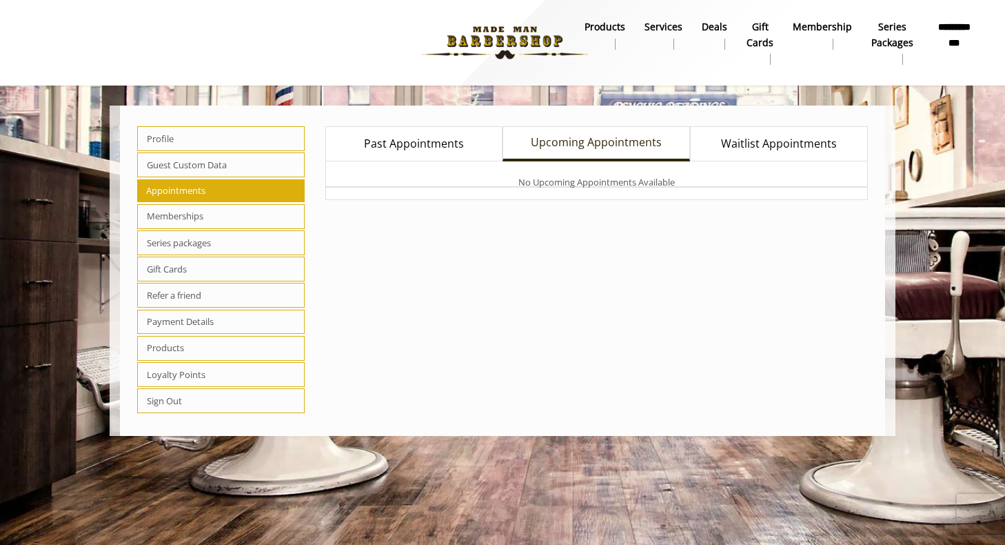
click at [169, 173] on span "Guest Custom Data" at bounding box center [221, 164] width 168 height 25
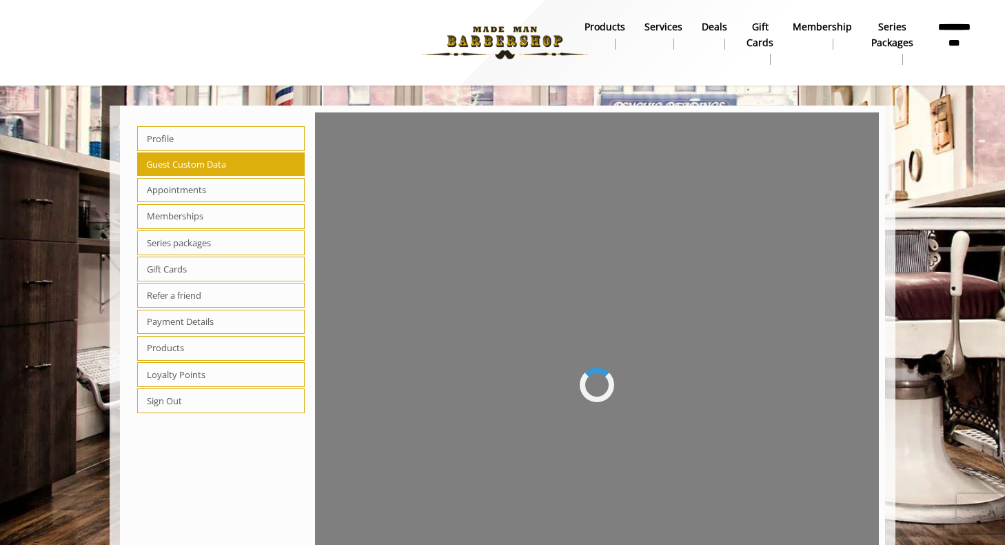
click at [168, 139] on span "Profile" at bounding box center [221, 138] width 168 height 25
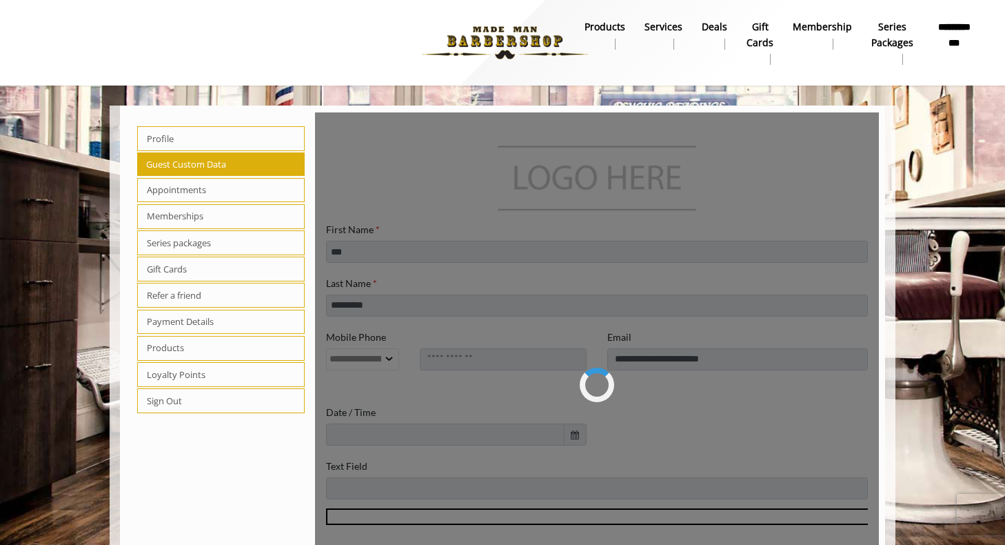
select select "***"
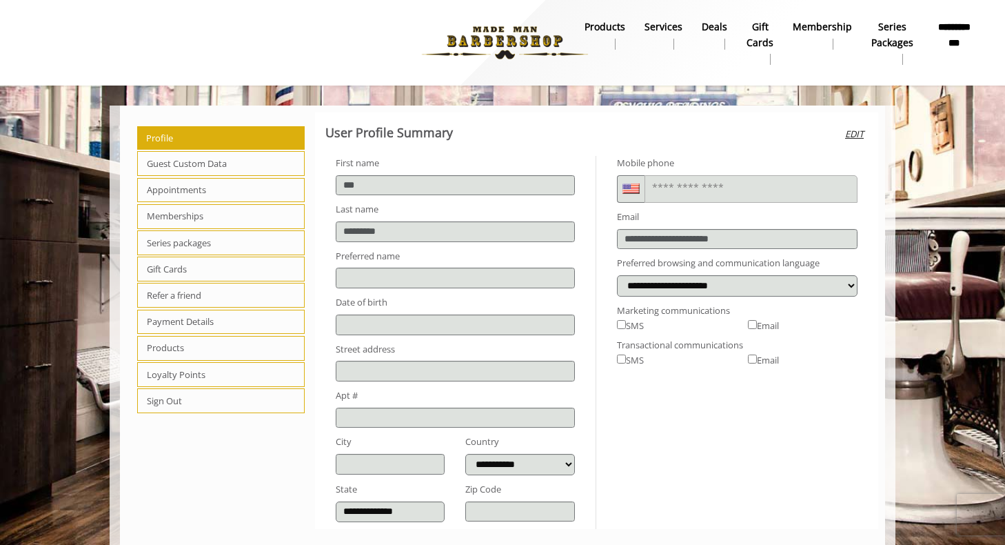
click at [192, 379] on span "Loyalty Points" at bounding box center [221, 374] width 168 height 25
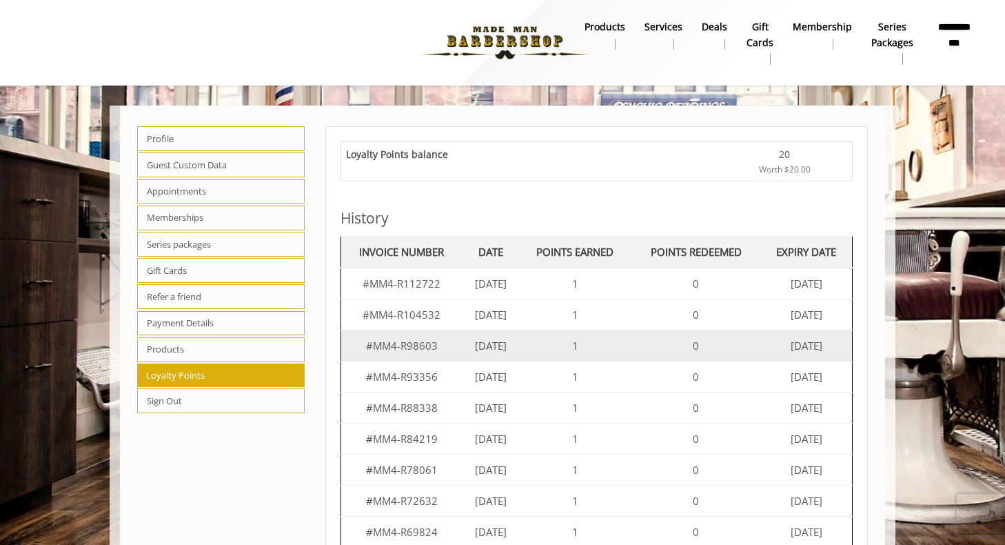
click at [573, 337] on td "1" at bounding box center [575, 345] width 112 height 31
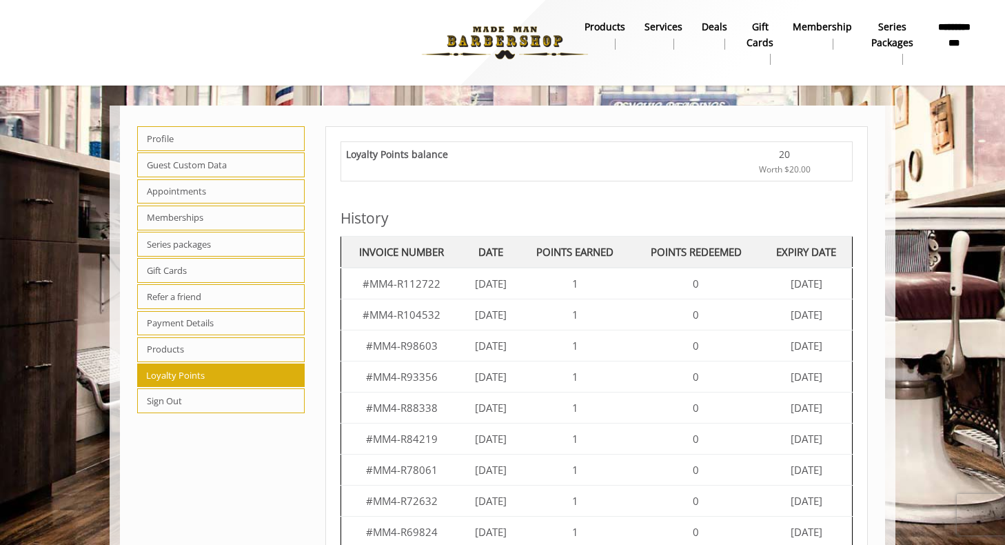
click at [663, 25] on b "Services" at bounding box center [664, 26] width 38 height 15
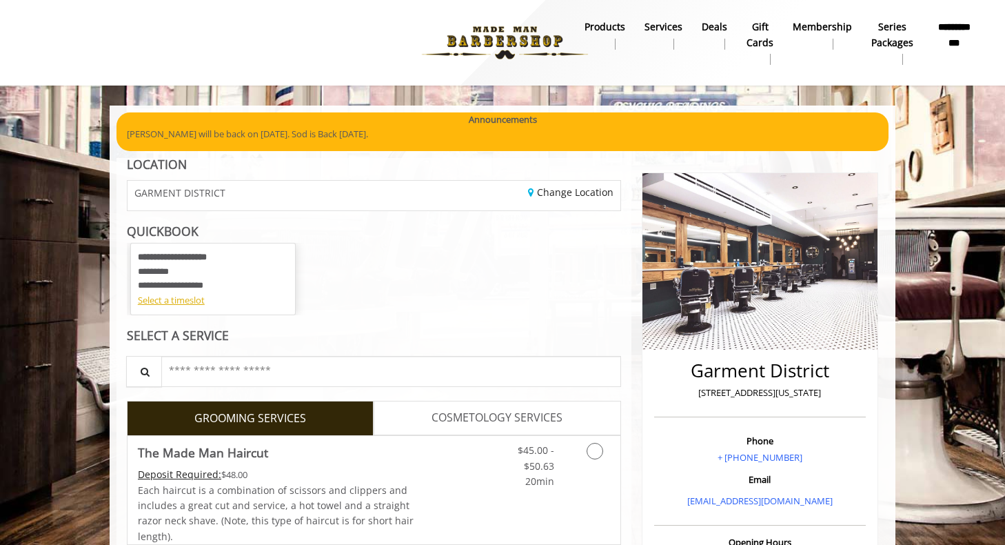
scroll to position [14, 0]
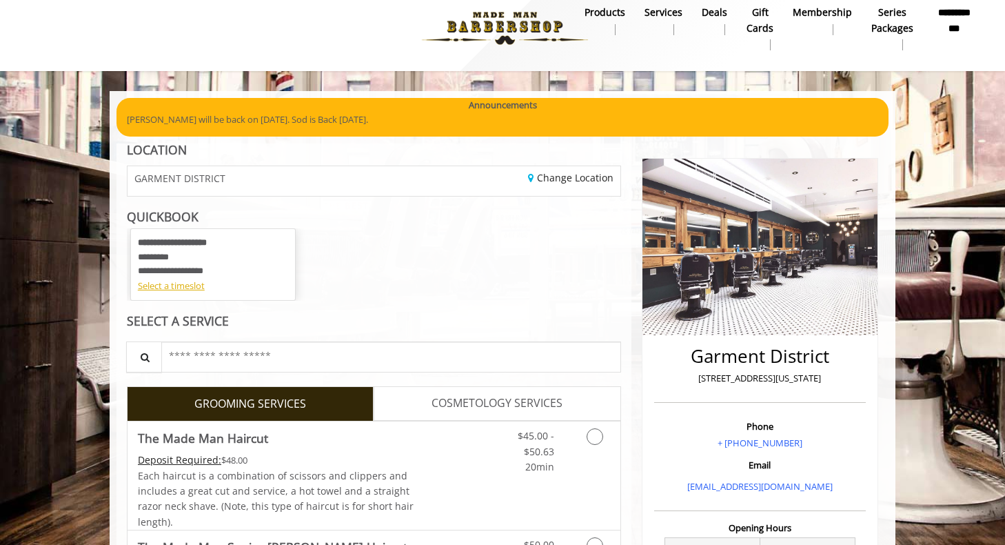
click at [609, 18] on b "products" at bounding box center [605, 12] width 41 height 15
